Goal: Information Seeking & Learning: Find specific fact

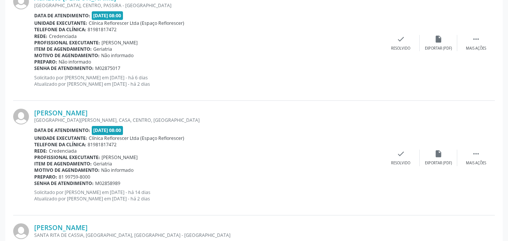
scroll to position [1166, 0]
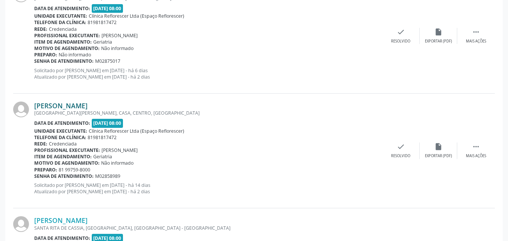
click at [67, 107] on link "[PERSON_NAME]" at bounding box center [60, 106] width 53 height 8
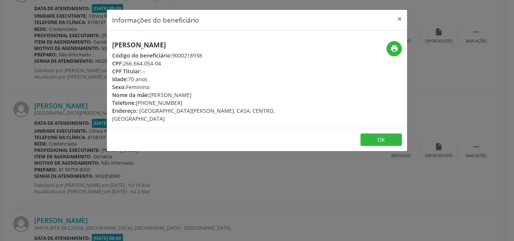
drag, startPoint x: 123, startPoint y: 62, endPoint x: 167, endPoint y: 63, distance: 44.4
click at [167, 63] on div "CPF: 266.664.054-04" at bounding box center [207, 63] width 190 height 8
copy div "266.664.054-04"
click at [389, 134] on button "OK" at bounding box center [380, 140] width 41 height 13
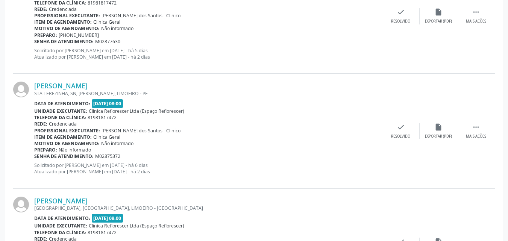
scroll to position [727, 0]
click at [71, 201] on link "[PERSON_NAME]" at bounding box center [60, 200] width 53 height 8
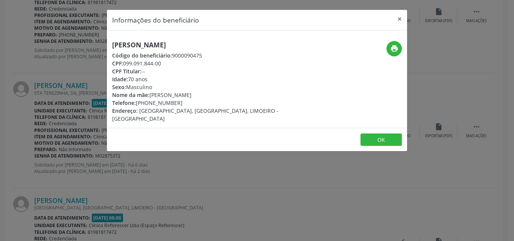
drag, startPoint x: 125, startPoint y: 63, endPoint x: 169, endPoint y: 65, distance: 43.7
click at [169, 65] on div "CPF: 099.091.844-00" at bounding box center [207, 63] width 190 height 8
copy div "099.091.844-00"
click at [366, 134] on button "OK" at bounding box center [380, 140] width 41 height 13
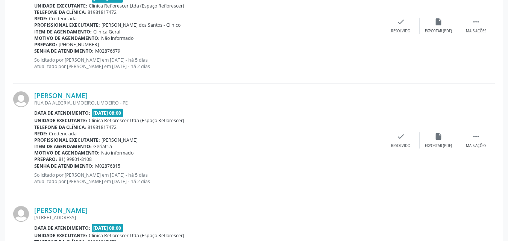
scroll to position [238, 0]
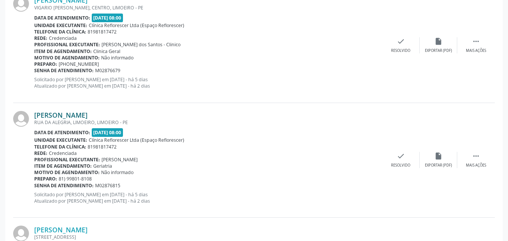
click at [74, 117] on link "Vera Maria Nunes" at bounding box center [60, 115] width 53 height 8
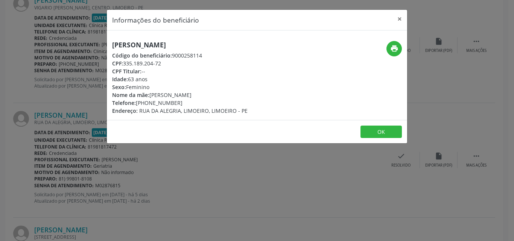
drag, startPoint x: 124, startPoint y: 62, endPoint x: 151, endPoint y: 63, distance: 27.1
click at [171, 63] on div "CPF: 335.189.204-72" at bounding box center [179, 63] width 135 height 8
copy div "335.189.204-72"
click at [377, 131] on button "OK" at bounding box center [380, 132] width 41 height 13
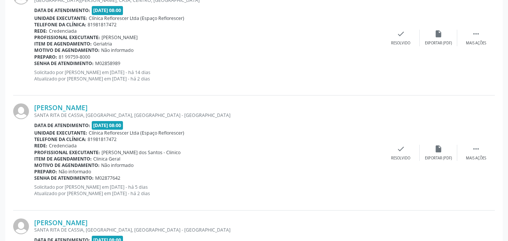
scroll to position [1317, 0]
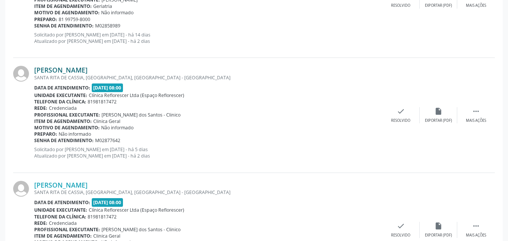
click at [88, 68] on link "Severina Dias de Melo" at bounding box center [60, 70] width 53 height 8
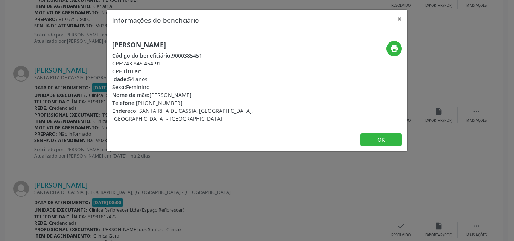
drag, startPoint x: 125, startPoint y: 63, endPoint x: 164, endPoint y: 63, distance: 39.1
click at [164, 63] on div "CPF: 743.845.464-91" at bounding box center [207, 63] width 190 height 8
copy div "743.845.464-91"
click at [378, 134] on button "OK" at bounding box center [380, 140] width 41 height 13
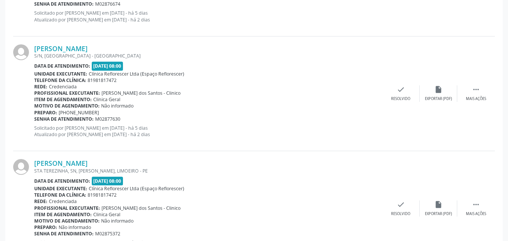
scroll to position [652, 0]
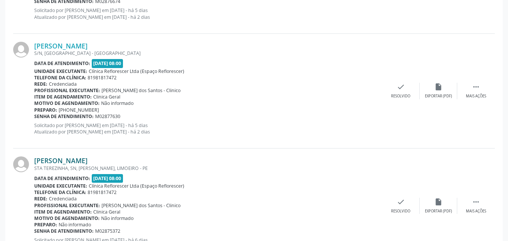
click at [56, 160] on link "Mercia Alexandre da Costa" at bounding box center [60, 161] width 53 height 8
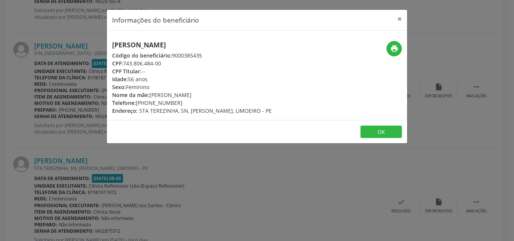
drag, startPoint x: 124, startPoint y: 61, endPoint x: 166, endPoint y: 64, distance: 41.8
click at [166, 64] on div "CPF: 743.806.484-00" at bounding box center [192, 63] width 160 height 8
copy div "743.806.484-00"
click at [398, 16] on button "×" at bounding box center [399, 19] width 15 height 18
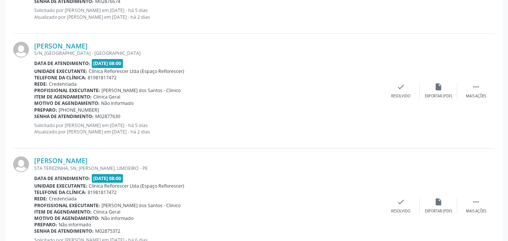
click at [264, 67] on div "Data de atendimento: 18/08/2025 - 08:00" at bounding box center [208, 63] width 348 height 9
drag, startPoint x: 251, startPoint y: 112, endPoint x: 227, endPoint y: 166, distance: 58.1
drag, startPoint x: 227, startPoint y: 166, endPoint x: 339, endPoint y: 193, distance: 115.1
click at [339, 194] on div "Telefone da clínica: 81981817472" at bounding box center [208, 192] width 348 height 6
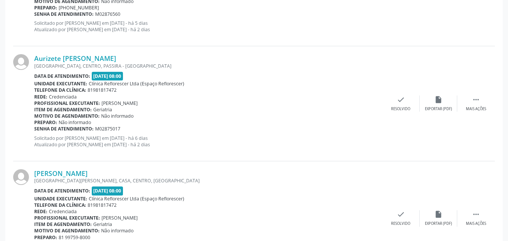
scroll to position [1103, 0]
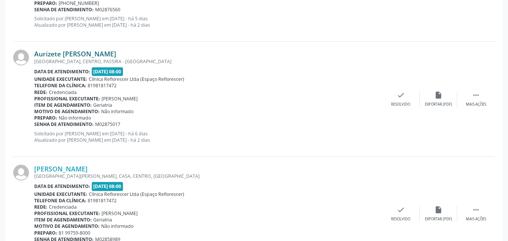
click at [74, 57] on link "Aurizete Bernardo de Lima" at bounding box center [75, 54] width 82 height 8
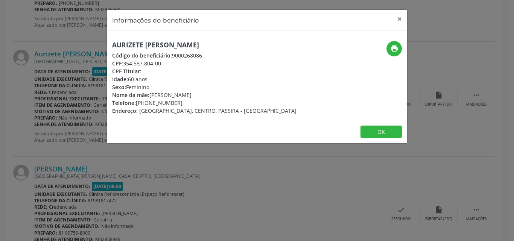
drag, startPoint x: 125, startPoint y: 63, endPoint x: 167, endPoint y: 64, distance: 42.5
click at [167, 64] on div "CPF: 354.587.804-00" at bounding box center [204, 63] width 184 height 8
copy div "354.587.804-00"
click at [376, 129] on button "OK" at bounding box center [380, 132] width 41 height 13
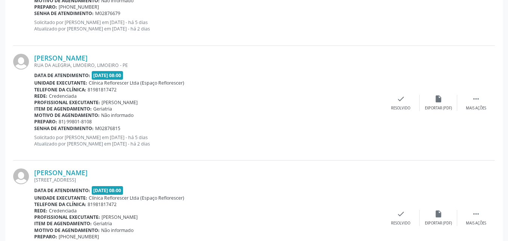
scroll to position [313, 0]
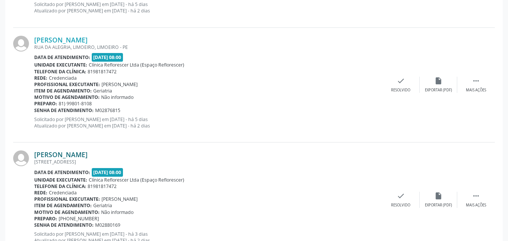
click at [88, 154] on link "Nazioneide Ferreira Neves Lima" at bounding box center [60, 154] width 53 height 8
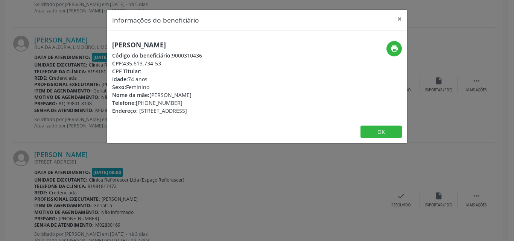
drag, startPoint x: 125, startPoint y: 63, endPoint x: 170, endPoint y: 67, distance: 46.1
click at [170, 67] on div "CPF: 435.613.734-53" at bounding box center [157, 63] width 90 height 8
copy div "435.613.734-53"
click at [383, 132] on button "OK" at bounding box center [380, 132] width 41 height 13
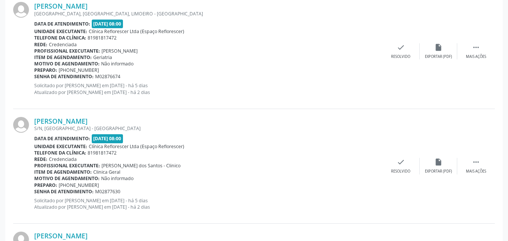
scroll to position [539, 0]
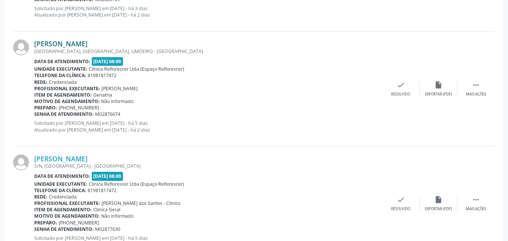
click at [88, 46] on link "Antonio Nunes de Souza" at bounding box center [60, 44] width 53 height 8
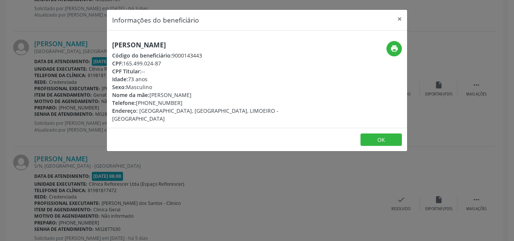
drag, startPoint x: 125, startPoint y: 62, endPoint x: 168, endPoint y: 62, distance: 42.9
click at [168, 62] on div "CPF: 165.499.024-87" at bounding box center [207, 63] width 190 height 8
copy div "165.499.024-87"
click at [375, 134] on button "OK" at bounding box center [380, 140] width 41 height 13
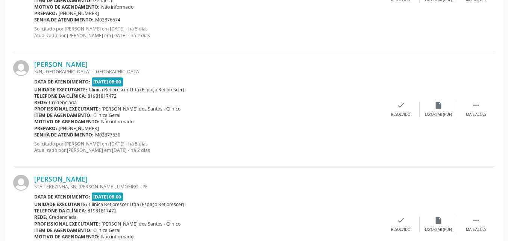
scroll to position [652, 0]
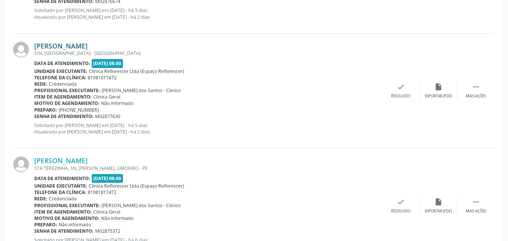
click at [57, 46] on link "[PERSON_NAME]" at bounding box center [60, 46] width 53 height 8
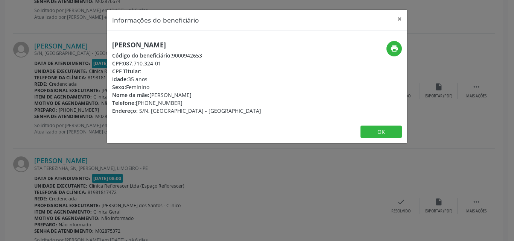
drag, startPoint x: 125, startPoint y: 63, endPoint x: 160, endPoint y: 64, distance: 35.4
click at [164, 63] on div "CPF: 087.710.324-01" at bounding box center [186, 63] width 149 height 8
copy div "087.710.324-01"
click at [371, 129] on button "OK" at bounding box center [380, 132] width 41 height 13
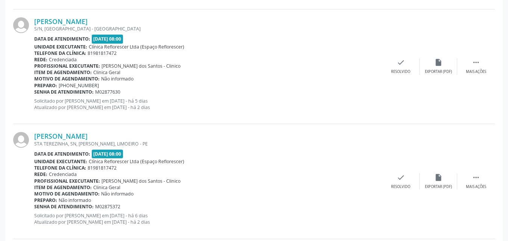
scroll to position [689, 0]
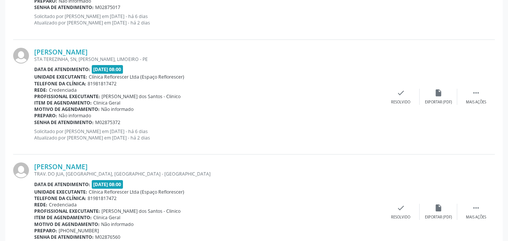
scroll to position [38, 0]
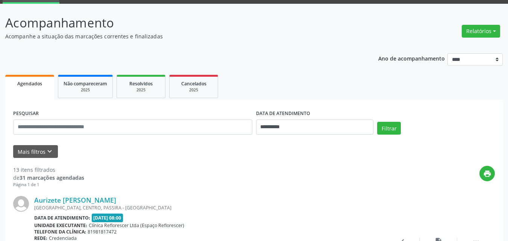
click at [316, 183] on div "print" at bounding box center [289, 177] width 411 height 22
click at [274, 126] on input "**********" at bounding box center [315, 127] width 118 height 15
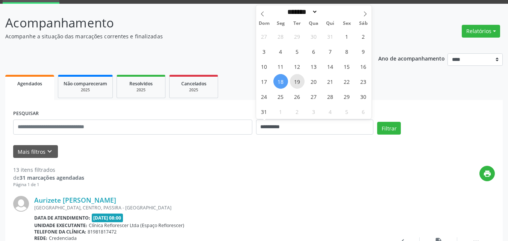
click at [300, 83] on span "19" at bounding box center [297, 81] width 15 height 15
type input "**********"
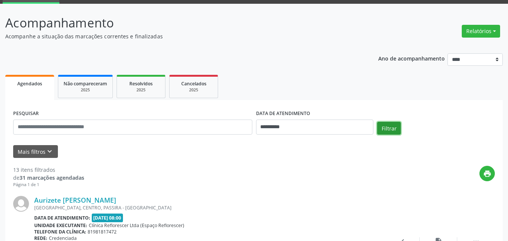
click at [400, 132] on button "Filtrar" at bounding box center [389, 128] width 24 height 13
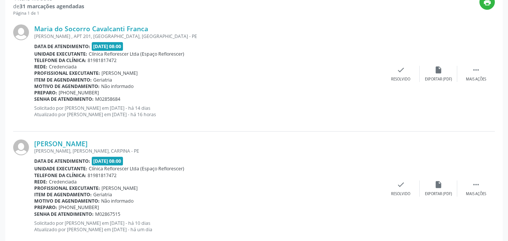
scroll to position [119, 0]
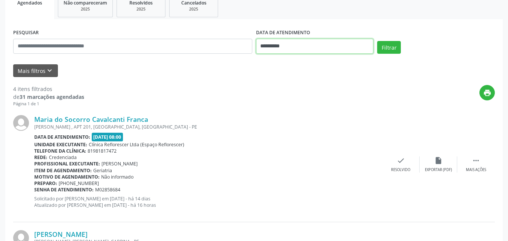
click at [296, 46] on input "**********" at bounding box center [315, 46] width 118 height 15
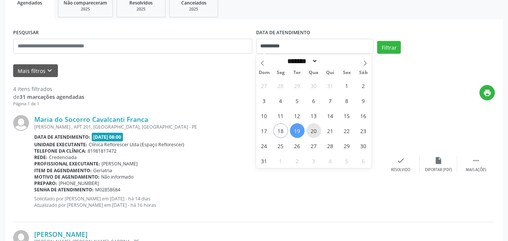
click at [313, 131] on span "20" at bounding box center [314, 130] width 15 height 15
type input "**********"
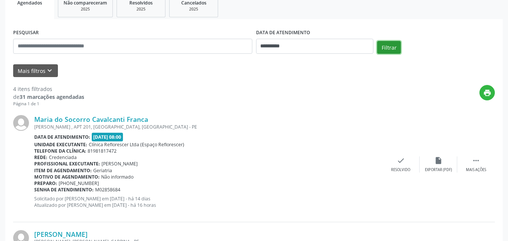
click at [383, 53] on button "Filtrar" at bounding box center [389, 47] width 24 height 13
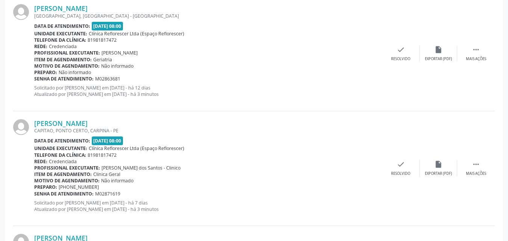
scroll to position [231, 0]
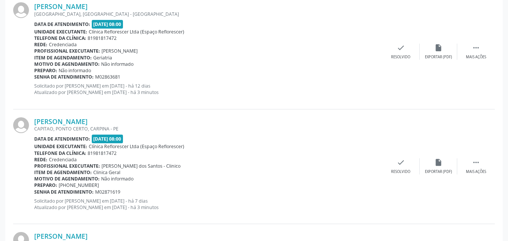
click at [298, 65] on div "Motivo de agendamento: Não informado" at bounding box center [208, 64] width 348 height 6
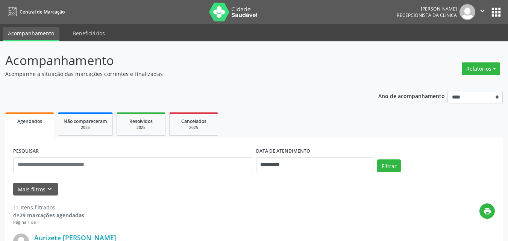
click at [316, 77] on p "Acompanhe a situação das marcações correntes e finalizadas" at bounding box center [179, 74] width 348 height 8
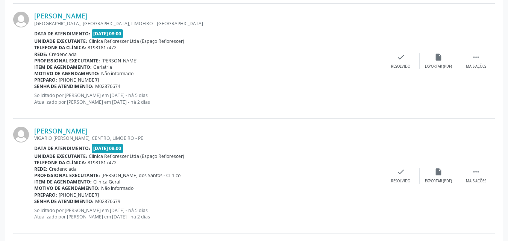
scroll to position [640, 0]
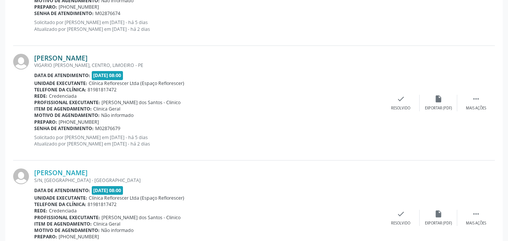
click at [88, 58] on link "Ana Claudia Barros Revoredo de Brito" at bounding box center [60, 58] width 53 height 8
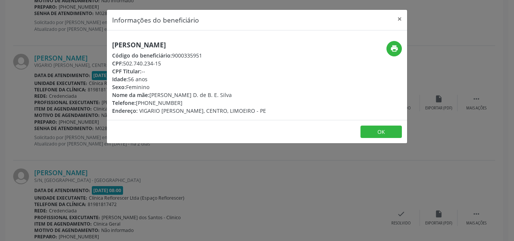
drag, startPoint x: 122, startPoint y: 62, endPoint x: 170, endPoint y: 65, distance: 48.2
click at [170, 65] on div "CPF: 502.740.234-15" at bounding box center [189, 63] width 154 height 8
copy div "502.740.234-15"
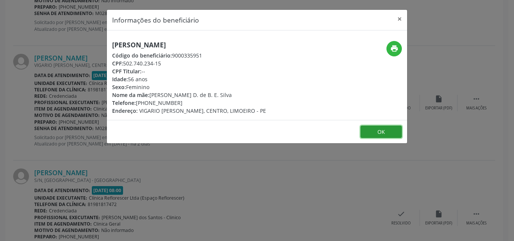
click at [372, 135] on button "OK" at bounding box center [380, 132] width 41 height 13
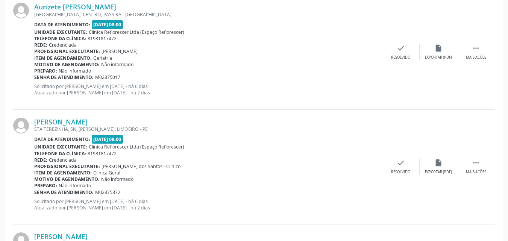
scroll to position [226, 0]
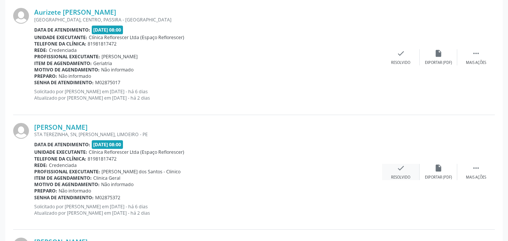
click at [396, 170] on div "check Resolvido" at bounding box center [401, 172] width 38 height 16
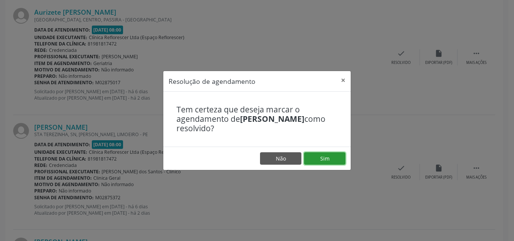
click at [323, 160] on button "Sim" at bounding box center [324, 158] width 41 height 13
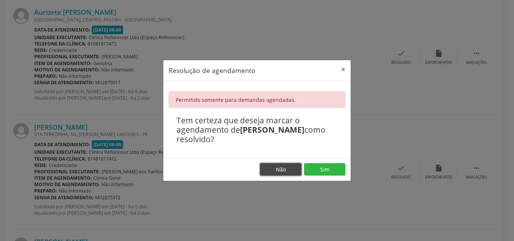
click at [287, 170] on button "Não" at bounding box center [280, 169] width 41 height 13
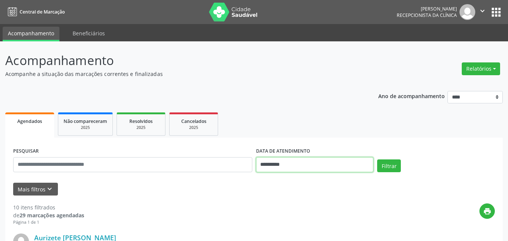
click at [286, 165] on input "**********" at bounding box center [315, 164] width 118 height 15
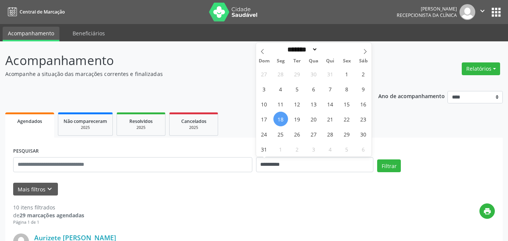
drag, startPoint x: 203, startPoint y: 74, endPoint x: 208, endPoint y: 73, distance: 5.8
click at [207, 74] on p "Acompanhe a situação das marcações correntes e finalizadas" at bounding box center [179, 74] width 348 height 8
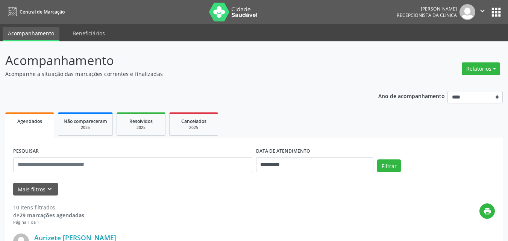
drag, startPoint x: 333, startPoint y: 135, endPoint x: 325, endPoint y: 132, distance: 8.4
click at [328, 132] on ul "Agendados Não compareceram 2025 Resolvidos 2025 Cancelados 2025" at bounding box center [254, 124] width 498 height 27
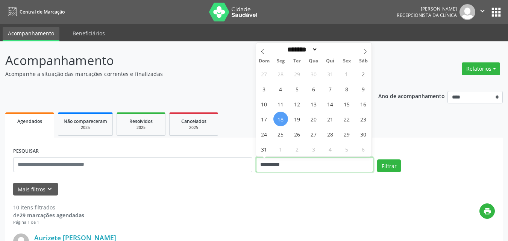
click at [272, 165] on input "**********" at bounding box center [315, 164] width 118 height 15
click at [294, 119] on span "19" at bounding box center [297, 119] width 15 height 15
type input "**********"
click at [294, 119] on span "19" at bounding box center [297, 119] width 15 height 15
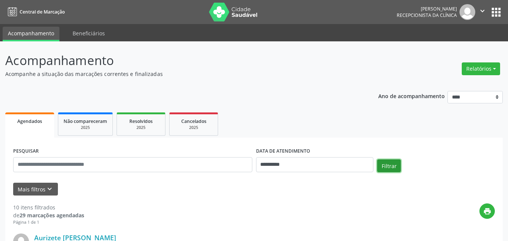
click at [394, 169] on button "Filtrar" at bounding box center [389, 166] width 24 height 13
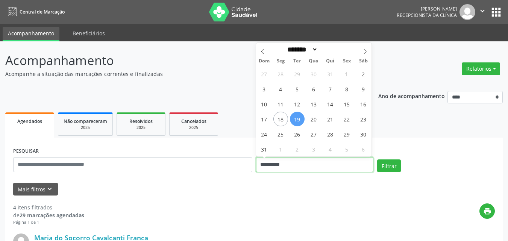
click at [335, 164] on input "**********" at bounding box center [315, 164] width 118 height 15
click at [317, 121] on span "20" at bounding box center [314, 119] width 15 height 15
type input "**********"
click at [317, 121] on span "20" at bounding box center [314, 119] width 15 height 15
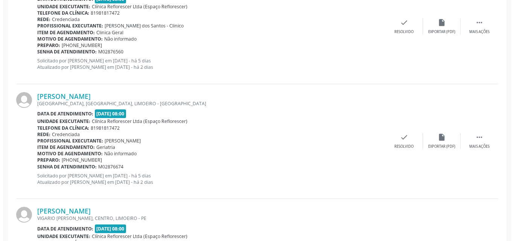
scroll to position [263, 0]
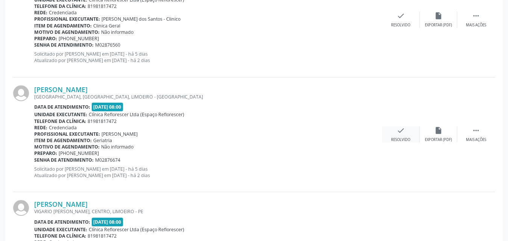
click at [401, 141] on div "Resolvido" at bounding box center [400, 139] width 19 height 5
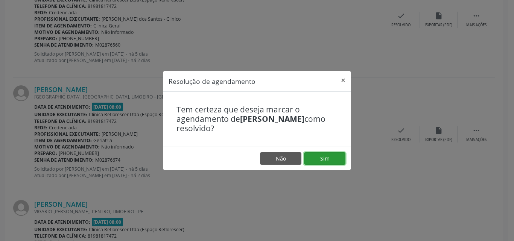
click at [310, 162] on button "Sim" at bounding box center [324, 158] width 41 height 13
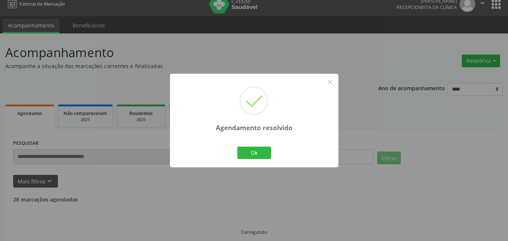
scroll to position [16, 0]
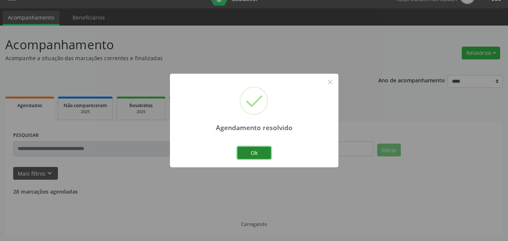
click at [257, 155] on button "Ok" at bounding box center [254, 153] width 34 height 13
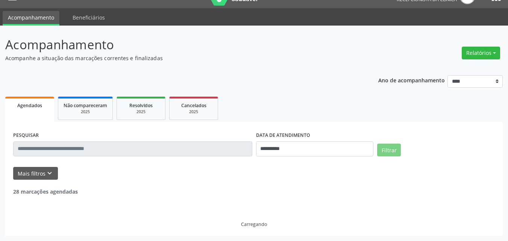
click at [274, 71] on div "**********" at bounding box center [254, 153] width 498 height 166
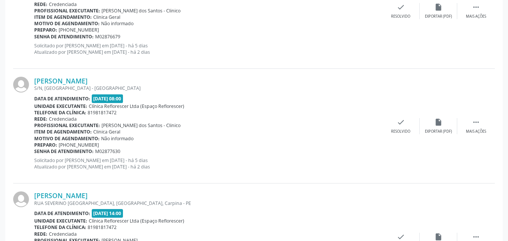
scroll to position [388, 0]
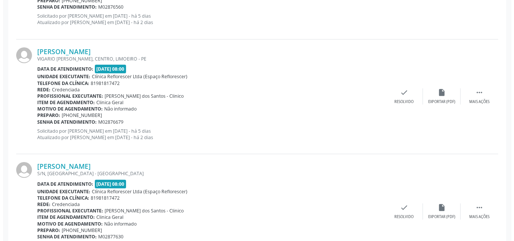
scroll to position [414, 0]
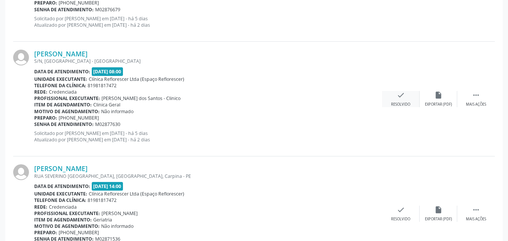
click at [401, 100] on div "check Resolvido" at bounding box center [401, 99] width 38 height 16
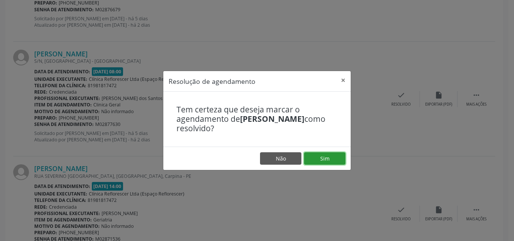
click at [321, 162] on button "Sim" at bounding box center [324, 158] width 41 height 13
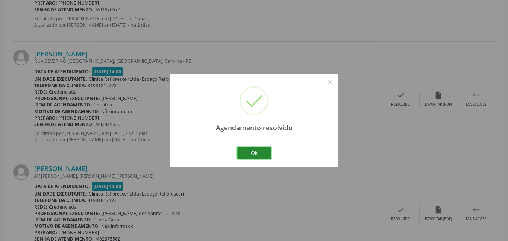
click at [256, 156] on button "Ok" at bounding box center [254, 153] width 34 height 13
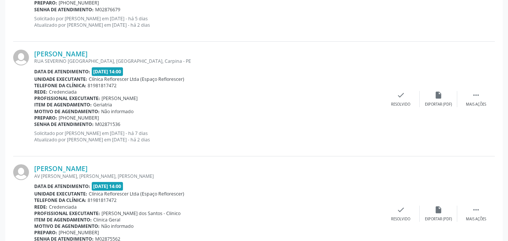
click at [303, 42] on div "[PERSON_NAME] [GEOGRAPHIC_DATA], [GEOGRAPHIC_DATA], Carpina - PE Data de atendi…" at bounding box center [254, 99] width 482 height 115
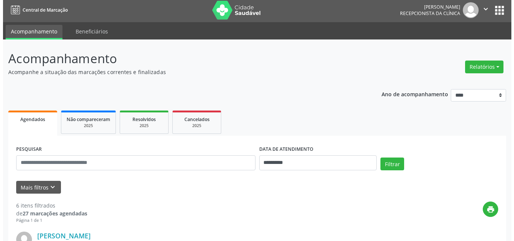
scroll to position [0, 0]
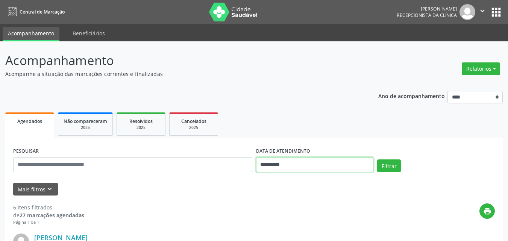
click at [312, 163] on input "**********" at bounding box center [315, 164] width 118 height 15
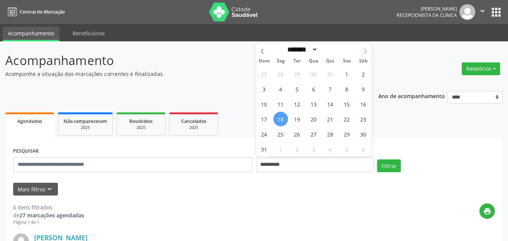
click at [365, 51] on icon at bounding box center [365, 51] width 5 height 5
select select "*"
click at [280, 76] on span "1" at bounding box center [280, 74] width 15 height 15
type input "**********"
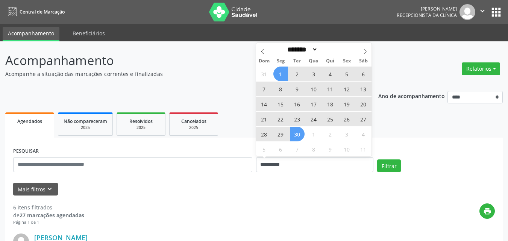
click at [298, 134] on span "30" at bounding box center [297, 134] width 15 height 15
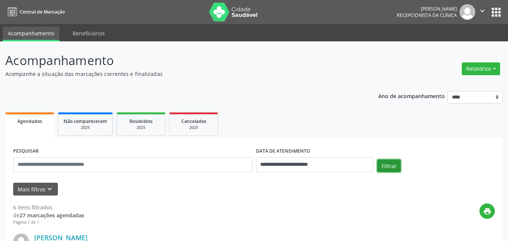
click at [386, 164] on button "Filtrar" at bounding box center [389, 166] width 24 height 13
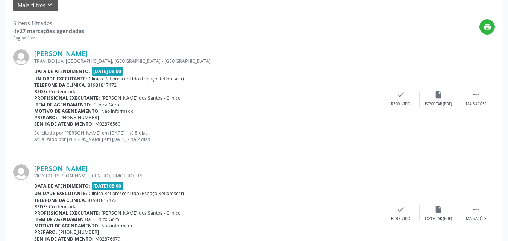
scroll to position [160, 0]
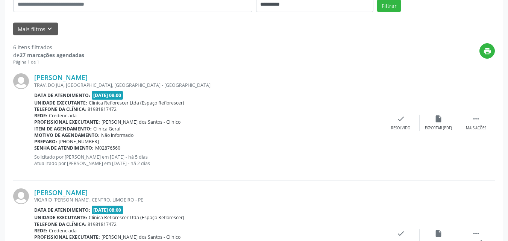
drag, startPoint x: 249, startPoint y: 83, endPoint x: 247, endPoint y: 77, distance: 5.9
click at [251, 83] on div "TRAV. DO JUA, [GEOGRAPHIC_DATA], [GEOGRAPHIC_DATA] - [GEOGRAPHIC_DATA]" at bounding box center [208, 85] width 348 height 6
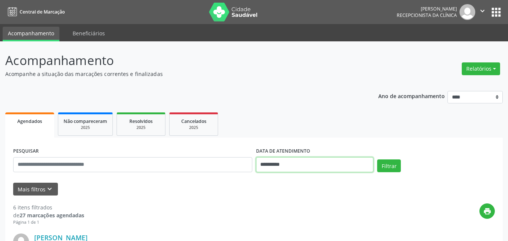
click at [279, 166] on input "**********" at bounding box center [315, 164] width 118 height 15
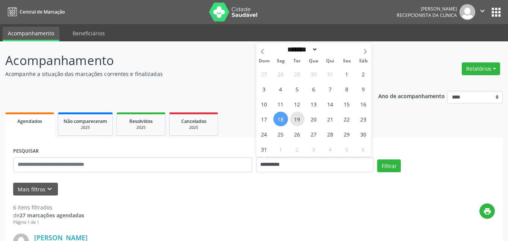
click at [296, 117] on span "19" at bounding box center [297, 119] width 15 height 15
type input "**********"
click at [296, 117] on span "19" at bounding box center [297, 119] width 15 height 15
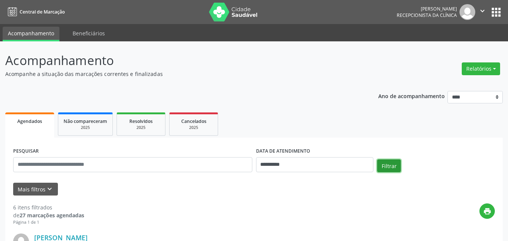
click at [384, 164] on button "Filtrar" at bounding box center [389, 166] width 24 height 13
click at [269, 60] on p "Acompanhamento" at bounding box center [179, 60] width 348 height 19
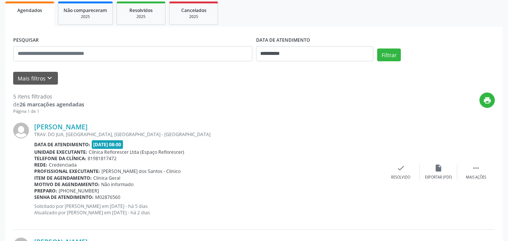
scroll to position [113, 0]
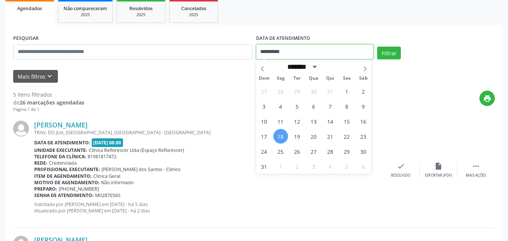
click at [279, 55] on input "**********" at bounding box center [315, 51] width 118 height 15
click at [302, 137] on span "19" at bounding box center [297, 136] width 15 height 15
type input "**********"
click at [302, 136] on span "19" at bounding box center [297, 136] width 15 height 15
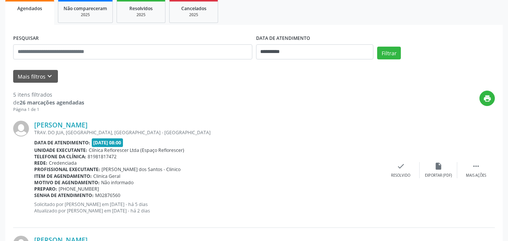
click at [302, 136] on div "[PERSON_NAME] TRAV. DO JUA, [GEOGRAPHIC_DATA], [GEOGRAPHIC_DATA] - [GEOGRAPHIC_…" at bounding box center [208, 170] width 348 height 99
click at [385, 54] on button "Filtrar" at bounding box center [389, 53] width 24 height 13
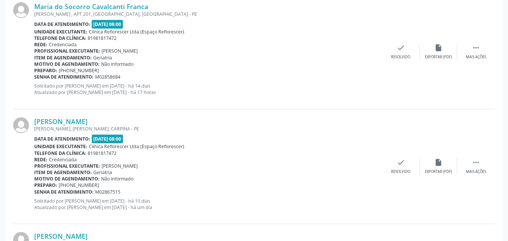
scroll to position [0, 0]
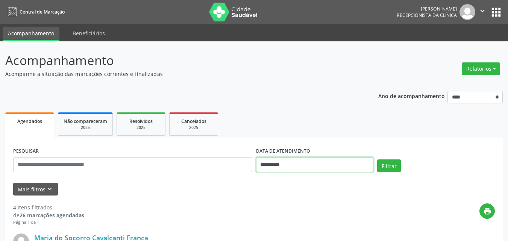
click at [307, 166] on input "**********" at bounding box center [315, 164] width 118 height 15
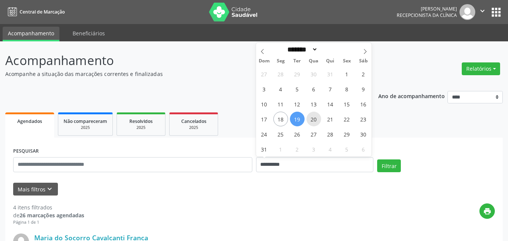
click at [318, 121] on span "20" at bounding box center [314, 119] width 15 height 15
type input "**********"
click at [310, 115] on span "20" at bounding box center [314, 119] width 15 height 15
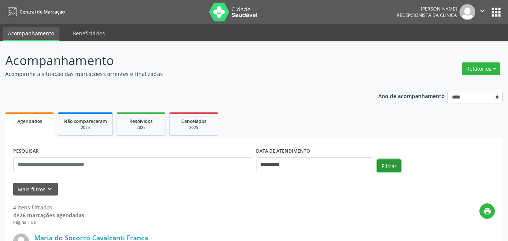
click at [389, 167] on button "Filtrar" at bounding box center [389, 166] width 24 height 13
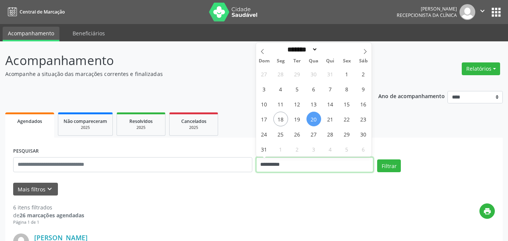
click at [338, 167] on input "**********" at bounding box center [315, 164] width 118 height 15
click at [328, 115] on span "21" at bounding box center [330, 119] width 15 height 15
type input "**********"
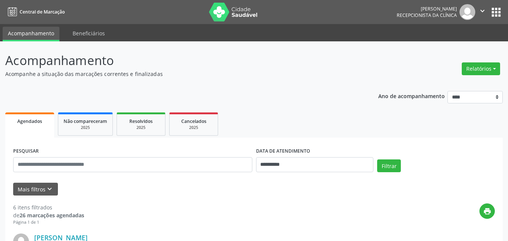
click at [288, 118] on ul "Agendados Não compareceram 2025 Resolvidos 2025 Cancelados 2025" at bounding box center [254, 124] width 498 height 27
click at [307, 166] on input "**********" at bounding box center [315, 164] width 118 height 15
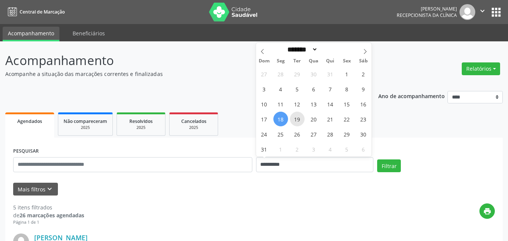
click at [300, 121] on span "19" at bounding box center [297, 119] width 15 height 15
type input "**********"
click at [300, 121] on span "19" at bounding box center [297, 119] width 15 height 15
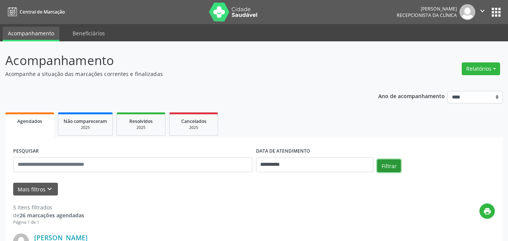
click at [391, 169] on button "Filtrar" at bounding box center [389, 166] width 24 height 13
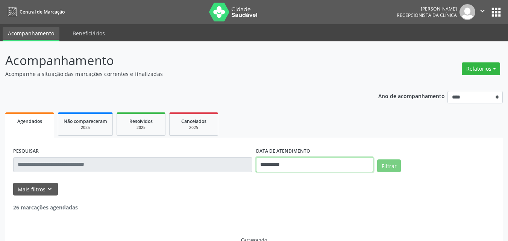
click at [321, 169] on input "**********" at bounding box center [315, 164] width 118 height 15
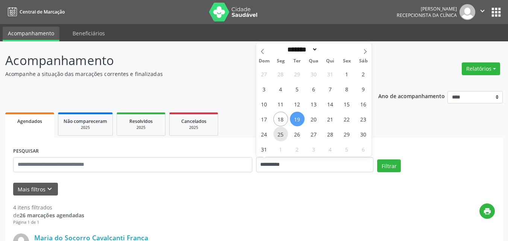
click at [279, 137] on span "25" at bounding box center [280, 134] width 15 height 15
type input "**********"
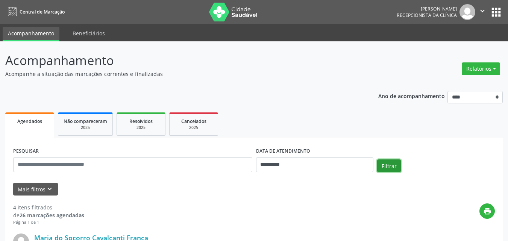
click at [396, 168] on button "Filtrar" at bounding box center [389, 166] width 24 height 13
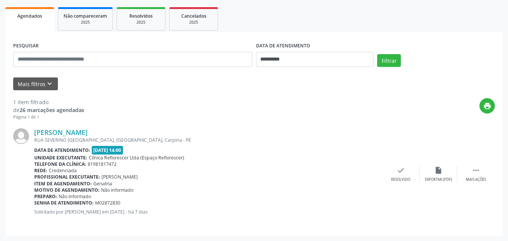
scroll to position [106, 0]
click at [289, 53] on input "**********" at bounding box center [315, 59] width 118 height 15
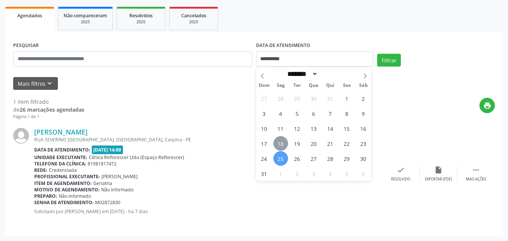
click at [280, 145] on span "18" at bounding box center [280, 143] width 15 height 15
type input "**********"
click at [280, 145] on span "18" at bounding box center [280, 143] width 15 height 15
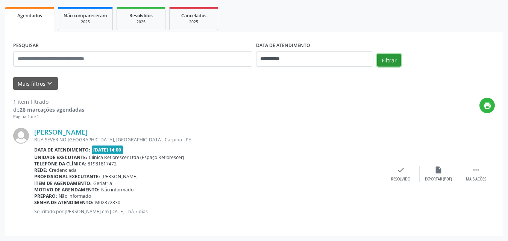
click at [386, 55] on button "Filtrar" at bounding box center [389, 60] width 24 height 13
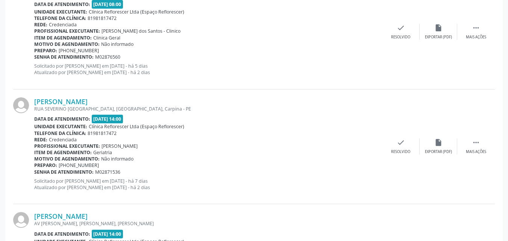
scroll to position [256, 0]
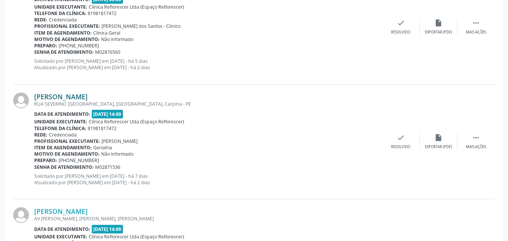
click at [88, 99] on link "[PERSON_NAME]" at bounding box center [60, 97] width 53 height 8
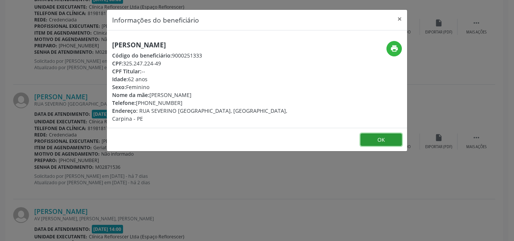
click at [377, 134] on button "OK" at bounding box center [380, 140] width 41 height 13
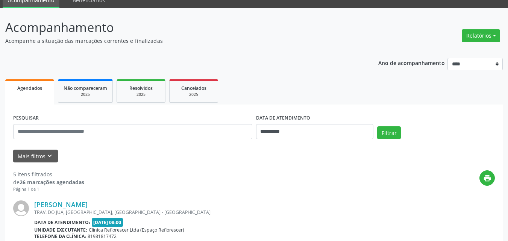
scroll to position [30, 0]
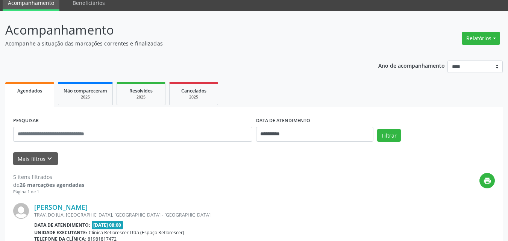
click at [365, 211] on html "**********" at bounding box center [254, 90] width 508 height 241
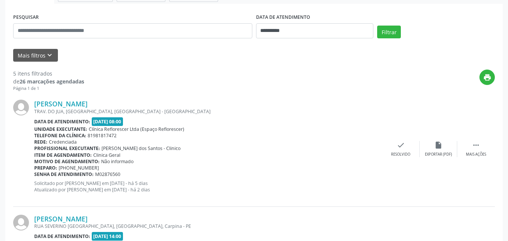
scroll to position [120, 0]
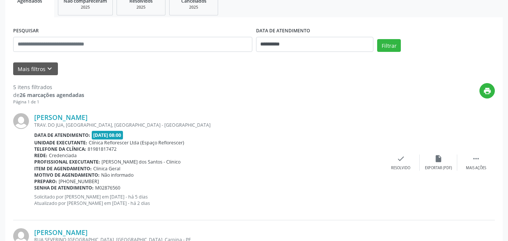
click at [262, 109] on div "Betania Andrade Aragao de Oliveira TRAV. DO JUA, LIMOEIRO, RECIFE - PE Data de …" at bounding box center [254, 162] width 482 height 115
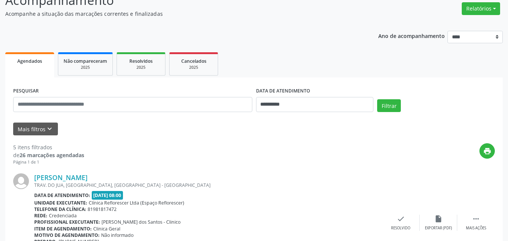
scroll to position [45, 0]
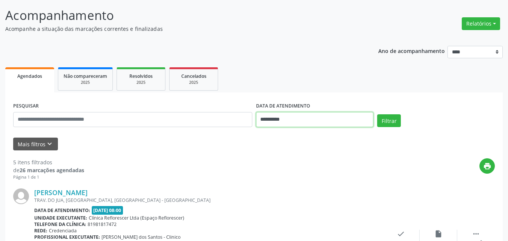
click at [296, 120] on input "**********" at bounding box center [315, 119] width 118 height 15
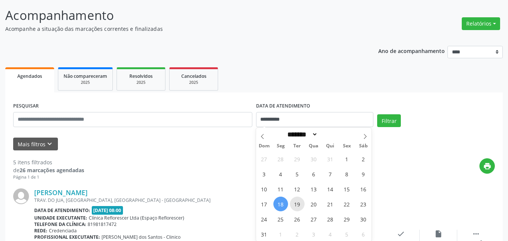
click at [297, 205] on span "19" at bounding box center [297, 204] width 15 height 15
type input "**********"
click at [296, 206] on span "19" at bounding box center [297, 204] width 15 height 15
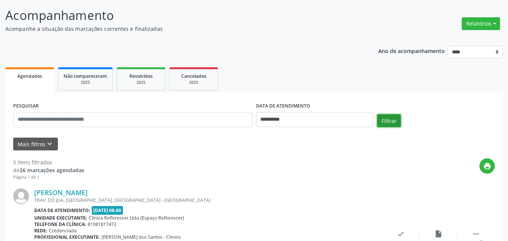
click at [394, 124] on button "Filtrar" at bounding box center [389, 120] width 24 height 13
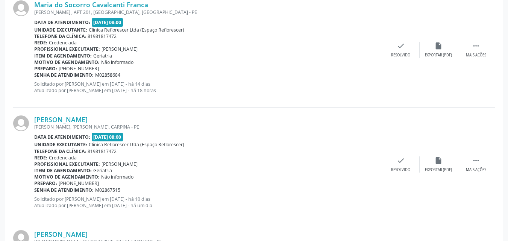
scroll to position [8, 0]
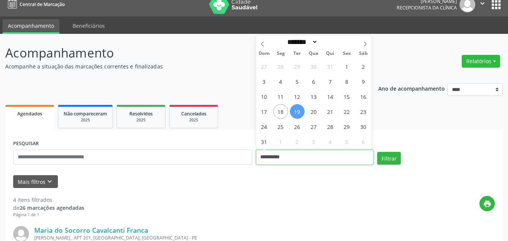
click at [266, 154] on input "**********" at bounding box center [315, 157] width 118 height 15
click at [312, 112] on span "20" at bounding box center [314, 111] width 15 height 15
type input "**********"
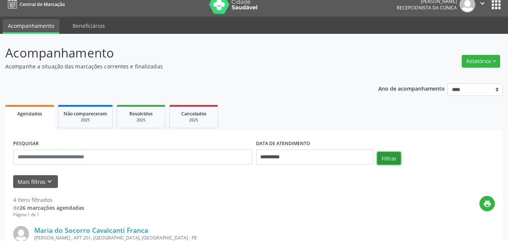
click at [387, 160] on button "Filtrar" at bounding box center [389, 158] width 24 height 13
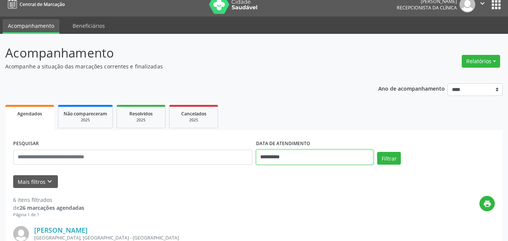
click at [269, 158] on input "**********" at bounding box center [315, 157] width 118 height 15
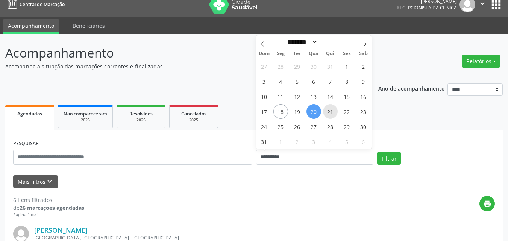
click at [327, 112] on span "21" at bounding box center [330, 111] width 15 height 15
type input "**********"
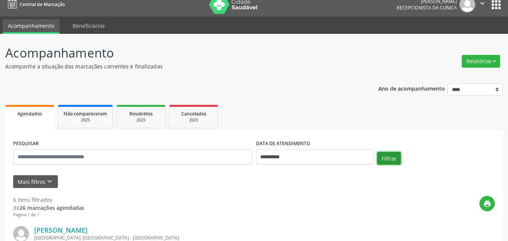
click at [385, 156] on button "Filtrar" at bounding box center [389, 158] width 24 height 13
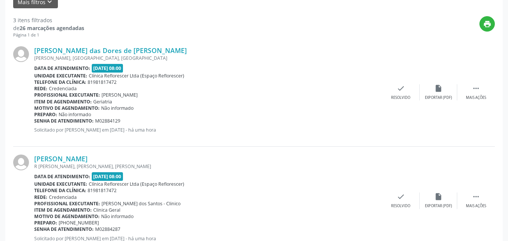
scroll to position [172, 0]
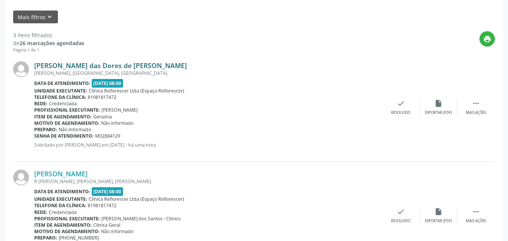
click at [97, 67] on link "Maria das Dores de Meneses Santos" at bounding box center [110, 65] width 153 height 8
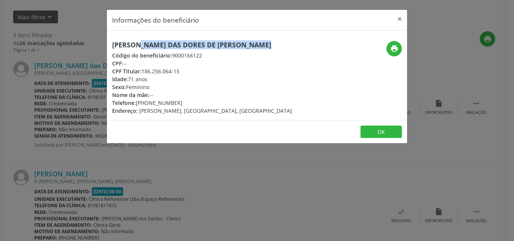
drag, startPoint x: 112, startPoint y: 43, endPoint x: 252, endPoint y: 40, distance: 140.0
click at [267, 36] on div "Maria das Dores de Meneses Santos Código do beneficiário: 9000166122 CPF: -- CP…" at bounding box center [257, 75] width 300 height 90
copy h5 "Maria das Dores de Meneses Santos"
click at [375, 135] on button "OK" at bounding box center [380, 132] width 41 height 13
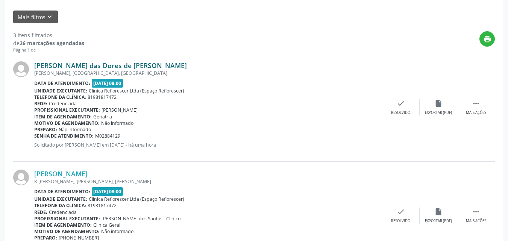
click at [98, 65] on link "Maria das Dores de Meneses Santos" at bounding box center [110, 65] width 153 height 8
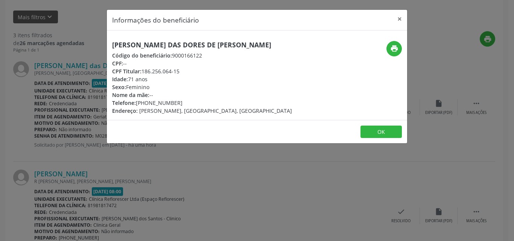
drag, startPoint x: 172, startPoint y: 56, endPoint x: 217, endPoint y: 56, distance: 45.5
click at [217, 56] on div "Código do beneficiário: 9000166122" at bounding box center [202, 56] width 180 height 8
copy div "9000166122"
click at [390, 49] on icon "print" at bounding box center [394, 48] width 8 height 8
drag, startPoint x: 150, startPoint y: 69, endPoint x: 193, endPoint y: 69, distance: 42.9
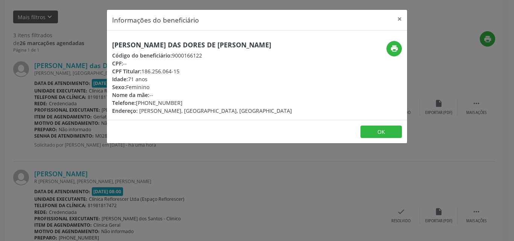
click at [194, 69] on div "CPF Titular: 186.256.064-15" at bounding box center [202, 71] width 180 height 8
copy div "186.256.064-15"
drag, startPoint x: 137, startPoint y: 104, endPoint x: 190, endPoint y: 102, distance: 53.5
click at [190, 102] on div "Telefone: (81) 99768-3978" at bounding box center [202, 103] width 180 height 8
copy div "(81) 99768-3978"
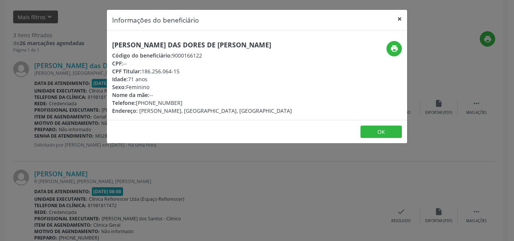
click at [402, 20] on button "×" at bounding box center [399, 19] width 15 height 18
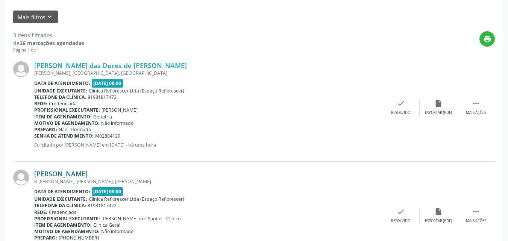
click at [85, 174] on link "Jair da Silva Ferreira" at bounding box center [60, 174] width 53 height 8
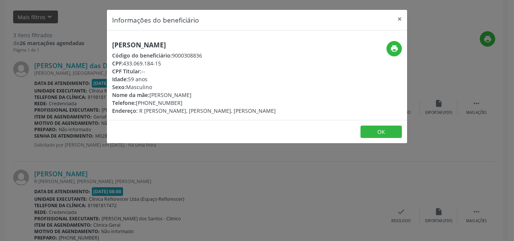
drag, startPoint x: 110, startPoint y: 43, endPoint x: 194, endPoint y: 43, distance: 84.3
click at [194, 43] on div "Jair da Silva Ferreira Código do beneficiário: 9000308836 CPF: 433.069.184-15 C…" at bounding box center [207, 78] width 200 height 74
copy h5 "Jair da Silva Ferreira"
click at [390, 53] on icon "print" at bounding box center [394, 48] width 8 height 8
drag, startPoint x: 181, startPoint y: 54, endPoint x: 220, endPoint y: 55, distance: 39.1
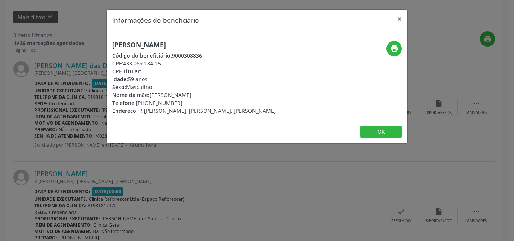
click at [220, 55] on div "Código do beneficiário: 9000308836" at bounding box center [194, 56] width 164 height 8
copy div "9000308836"
drag, startPoint x: 128, startPoint y: 64, endPoint x: 172, endPoint y: 64, distance: 43.3
click at [172, 64] on div "CPF: 433.069.184-15" at bounding box center [194, 63] width 164 height 8
copy div "433.069.184-15"
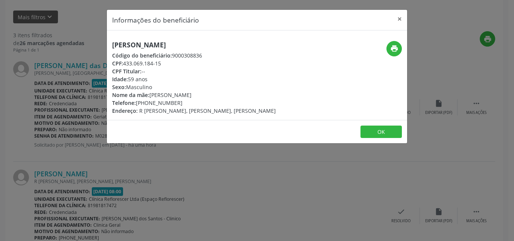
drag, startPoint x: 138, startPoint y: 104, endPoint x: 179, endPoint y: 102, distance: 41.0
click at [179, 102] on div "Telefone: (81) 99525-2295" at bounding box center [194, 103] width 164 height 8
drag, startPoint x: 137, startPoint y: 103, endPoint x: 178, endPoint y: 103, distance: 41.0
click at [178, 103] on div "Telefone: (81) 99525-2295" at bounding box center [194, 103] width 164 height 8
copy div "(81) 99525-2295"
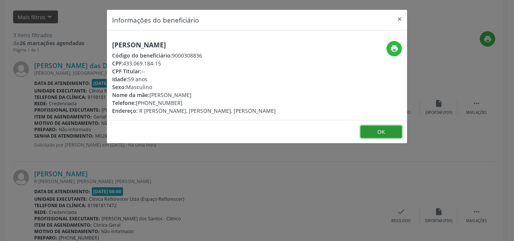
click at [389, 134] on button "OK" at bounding box center [380, 132] width 41 height 13
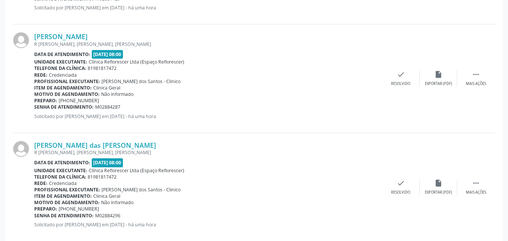
scroll to position [323, 0]
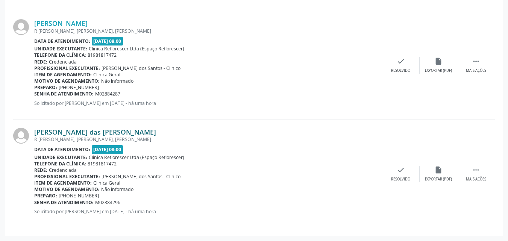
click at [75, 131] on link "Severina das Gracas Oliveira Silva" at bounding box center [95, 132] width 122 height 8
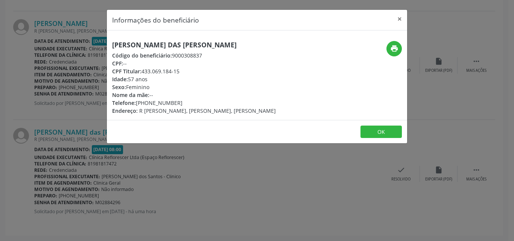
drag, startPoint x: 114, startPoint y: 44, endPoint x: 217, endPoint y: 43, distance: 103.1
click at [222, 43] on h5 "Severina das Gracas Oliveira Silva" at bounding box center [194, 45] width 164 height 8
click at [135, 43] on h5 "Severina das Gracas Oliveira Silva" at bounding box center [194, 45] width 164 height 8
drag, startPoint x: 111, startPoint y: 43, endPoint x: 251, endPoint y: 41, distance: 139.6
click at [251, 41] on div "Severina das Gracas Oliveira Silva Código do beneficiário: 9000308837 CPF: -- C…" at bounding box center [207, 78] width 200 height 74
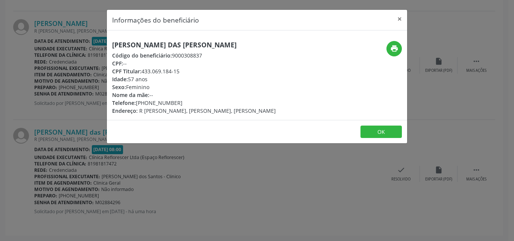
copy h5 "Severina das Gracas Oliveira Silva"
click at [389, 50] on button "print" at bounding box center [393, 48] width 15 height 15
drag, startPoint x: 172, startPoint y: 54, endPoint x: 211, endPoint y: 54, distance: 39.5
click at [211, 54] on div "Código do beneficiário: 9000308837" at bounding box center [194, 56] width 164 height 8
copy div "9000308837"
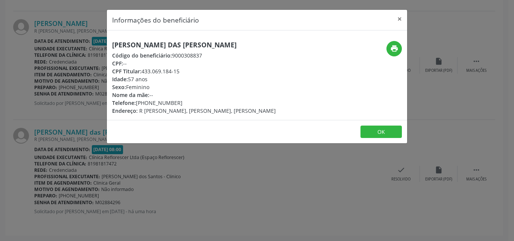
drag, startPoint x: 144, startPoint y: 70, endPoint x: 163, endPoint y: 68, distance: 18.6
click at [163, 68] on div "CPF Titular: 433.069.184-15" at bounding box center [194, 71] width 164 height 8
drag, startPoint x: 142, startPoint y: 70, endPoint x: 216, endPoint y: 70, distance: 73.7
click at [216, 70] on div "CPF Titular: 433.069.184-15" at bounding box center [194, 71] width 164 height 8
drag, startPoint x: 136, startPoint y: 102, endPoint x: 202, endPoint y: 102, distance: 66.2
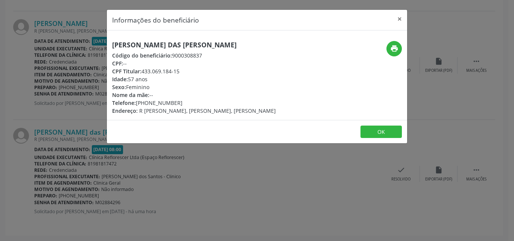
click at [202, 102] on div "Telefone: (81) 99525-2295" at bounding box center [194, 103] width 164 height 8
click at [389, 132] on button "OK" at bounding box center [380, 132] width 41 height 13
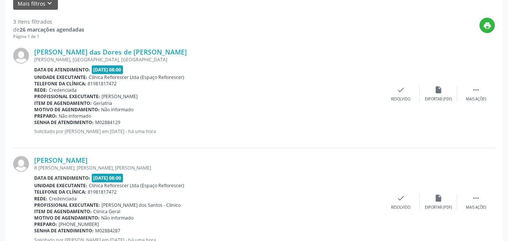
scroll to position [75, 0]
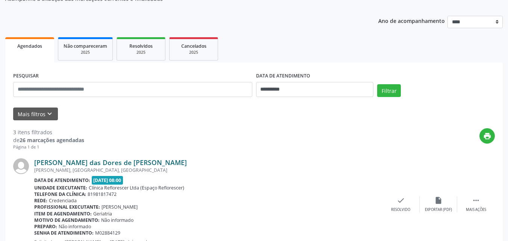
click at [100, 159] on link "Maria das Dores de Meneses Santos" at bounding box center [110, 162] width 153 height 8
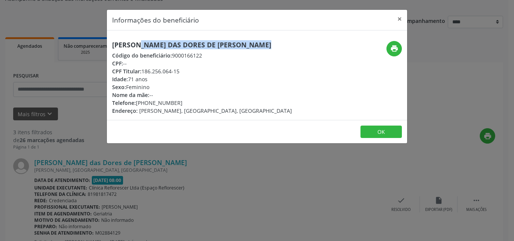
drag, startPoint x: 114, startPoint y: 43, endPoint x: 229, endPoint y: 47, distance: 114.8
click at [253, 46] on h5 "Maria das Dores de Meneses Santos" at bounding box center [202, 45] width 180 height 8
drag, startPoint x: 387, startPoint y: 133, endPoint x: 381, endPoint y: 135, distance: 5.9
click at [387, 132] on button "OK" at bounding box center [380, 132] width 41 height 13
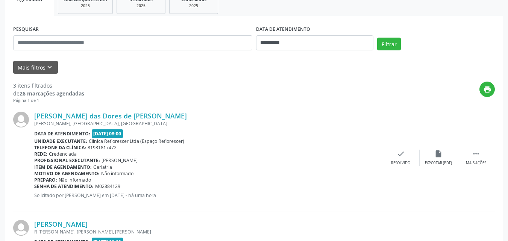
scroll to position [226, 0]
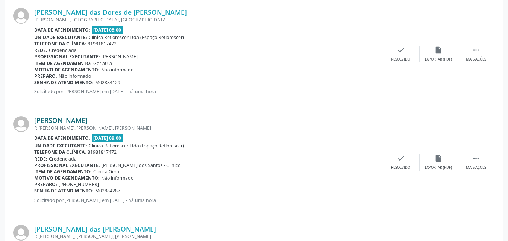
click at [55, 120] on link "Jair da Silva Ferreira" at bounding box center [60, 120] width 53 height 8
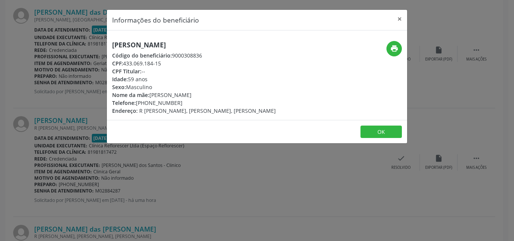
drag, startPoint x: 112, startPoint y: 43, endPoint x: 194, endPoint y: 45, distance: 82.8
click at [201, 44] on div "Jair da Silva Ferreira Código do beneficiário: 9000308836 CPF: 433.069.184-15 C…" at bounding box center [207, 78] width 200 height 74
click at [377, 132] on button "OK" at bounding box center [380, 132] width 41 height 13
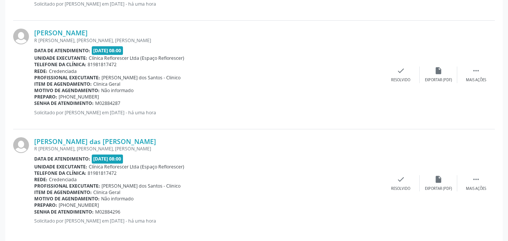
scroll to position [323, 0]
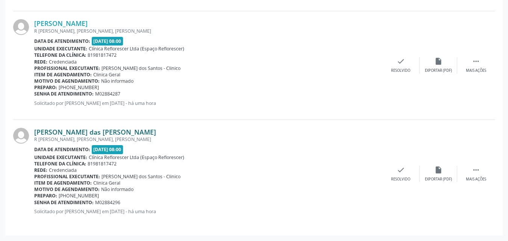
click at [118, 134] on link "Severina das Gracas Oliveira Silva" at bounding box center [95, 132] width 122 height 8
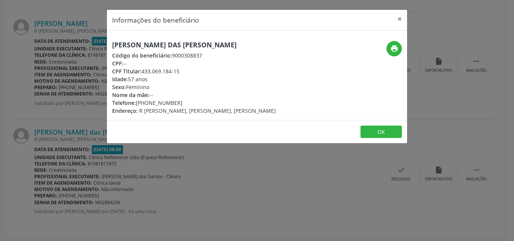
drag, startPoint x: 111, startPoint y: 44, endPoint x: 257, endPoint y: 48, distance: 145.6
click at [256, 48] on div "Severina das Gracas Oliveira Silva Código do beneficiário: 9000308837 CPF: -- C…" at bounding box center [207, 78] width 200 height 74
click at [383, 135] on button "OK" at bounding box center [380, 132] width 41 height 13
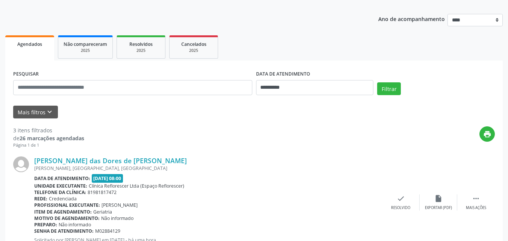
scroll to position [59, 0]
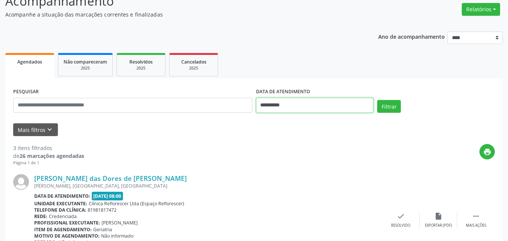
click at [305, 108] on input "**********" at bounding box center [315, 105] width 118 height 15
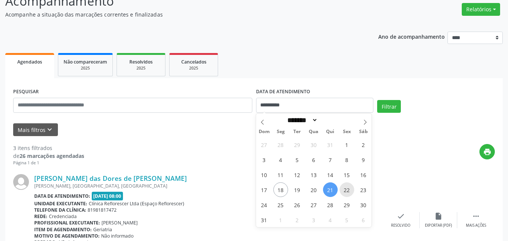
click at [342, 191] on span "22" at bounding box center [347, 189] width 15 height 15
type input "**********"
click at [342, 191] on span "22" at bounding box center [347, 189] width 15 height 15
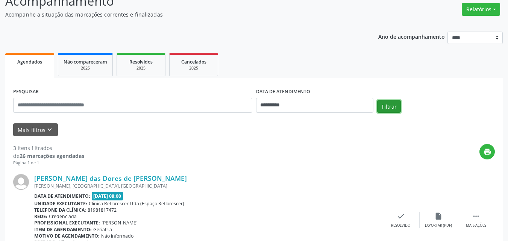
click at [382, 112] on button "Filtrar" at bounding box center [389, 106] width 24 height 13
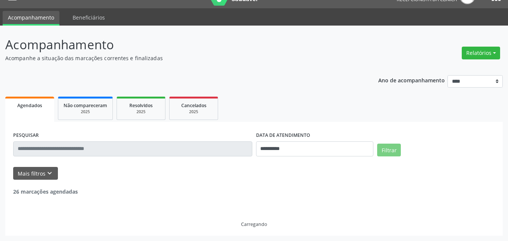
scroll to position [0, 0]
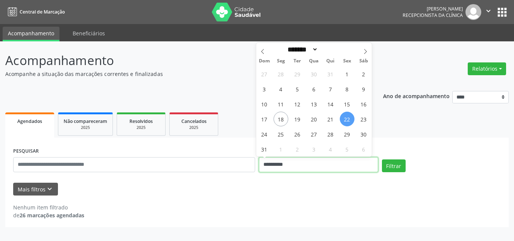
click at [322, 161] on input "**********" at bounding box center [318, 164] width 119 height 15
click at [280, 137] on span "25" at bounding box center [280, 134] width 15 height 15
type input "**********"
click at [280, 137] on span "25" at bounding box center [280, 134] width 15 height 15
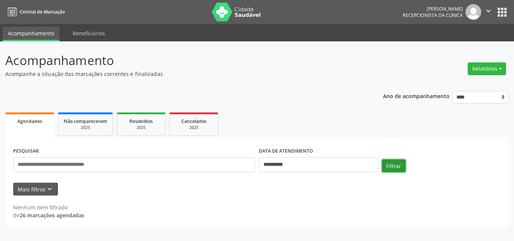
click at [389, 166] on button "Filtrar" at bounding box center [394, 166] width 24 height 13
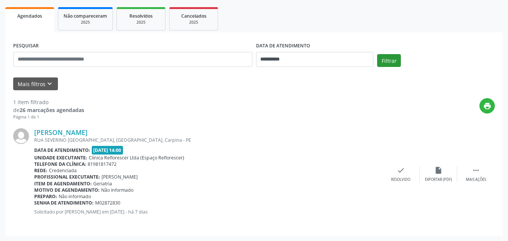
scroll to position [106, 0]
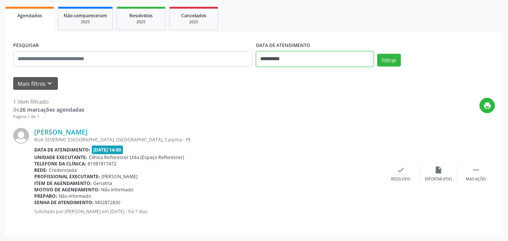
click at [271, 61] on input "**********" at bounding box center [315, 59] width 118 height 15
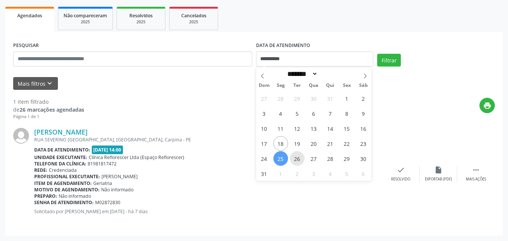
click at [299, 158] on span "26" at bounding box center [297, 158] width 15 height 15
type input "**********"
click at [299, 158] on span "26" at bounding box center [297, 158] width 15 height 15
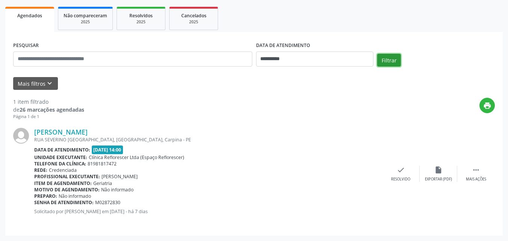
click at [392, 62] on button "Filtrar" at bounding box center [389, 60] width 24 height 13
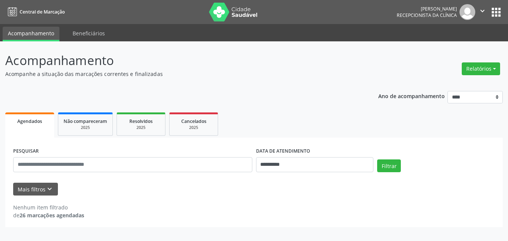
scroll to position [0, 0]
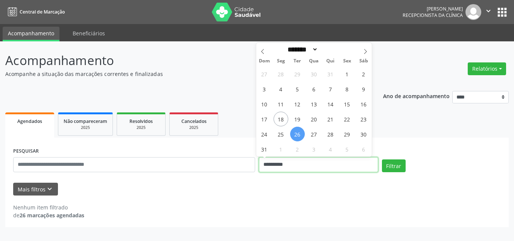
click at [327, 169] on input "**********" at bounding box center [318, 164] width 119 height 15
click at [316, 136] on span "27" at bounding box center [314, 134] width 15 height 15
type input "**********"
select select "*"
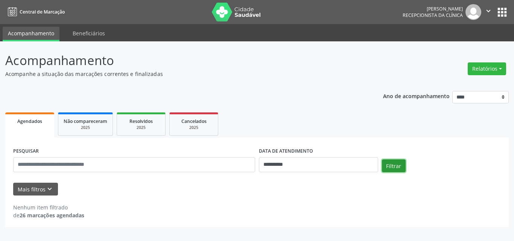
click at [399, 169] on button "Filtrar" at bounding box center [394, 166] width 24 height 13
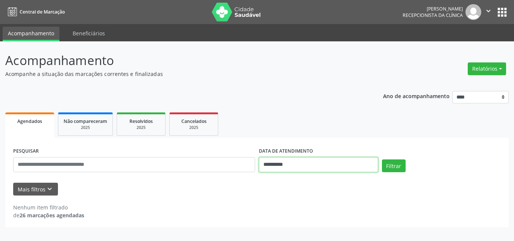
click at [346, 167] on input "**********" at bounding box center [318, 164] width 119 height 15
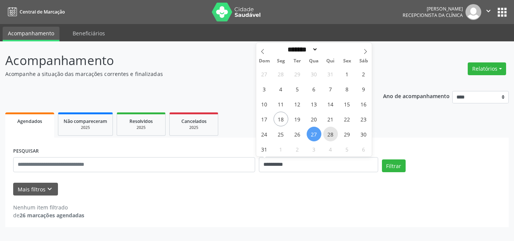
click at [331, 137] on span "28" at bounding box center [330, 134] width 15 height 15
type input "**********"
click at [331, 135] on span "28" at bounding box center [330, 134] width 15 height 15
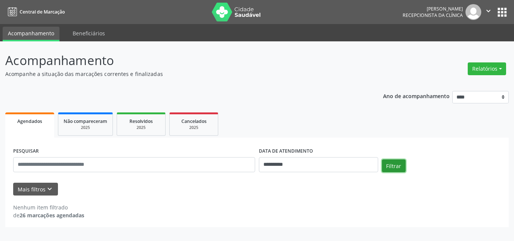
click at [390, 168] on button "Filtrar" at bounding box center [394, 166] width 24 height 13
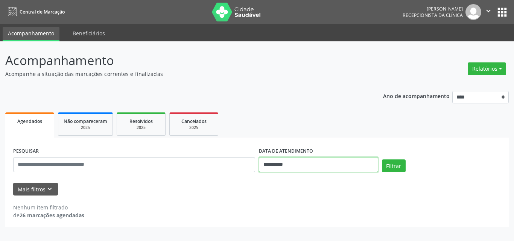
click at [350, 167] on input "**********" at bounding box center [318, 164] width 119 height 15
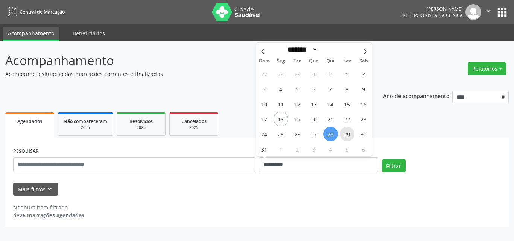
click at [340, 134] on span "29" at bounding box center [347, 134] width 15 height 15
type input "**********"
click at [340, 134] on span "29" at bounding box center [347, 134] width 15 height 15
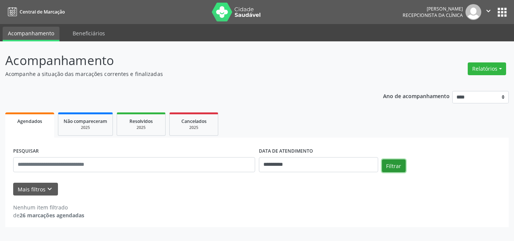
click at [391, 169] on button "Filtrar" at bounding box center [394, 166] width 24 height 13
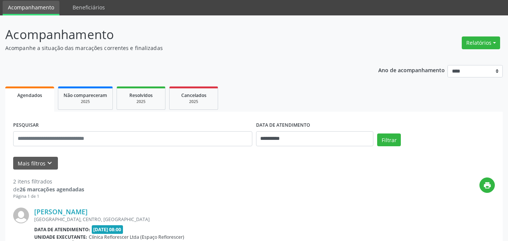
scroll to position [150, 0]
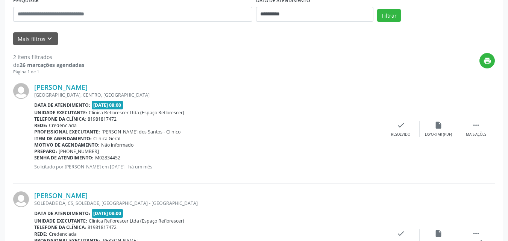
click at [206, 52] on div "2 itens filtrados de 26 marcações agendadas Página 1 de 1 print Ana Maria Gonca…" at bounding box center [254, 168] width 482 height 246
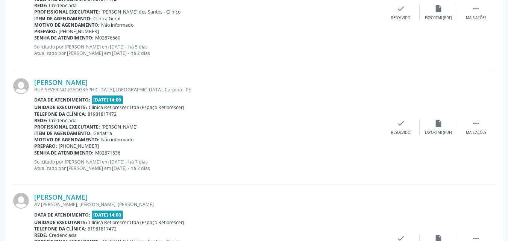
scroll to position [271, 0]
click at [69, 81] on link "[PERSON_NAME]" at bounding box center [60, 82] width 53 height 8
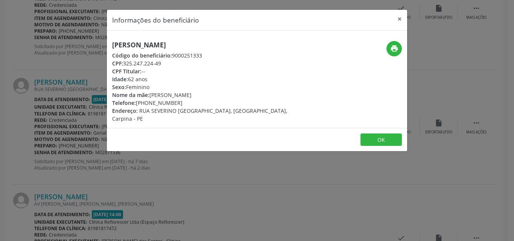
drag, startPoint x: 125, startPoint y: 64, endPoint x: 187, endPoint y: 61, distance: 62.2
click at [190, 61] on div "CPF: 325.247.224-49" at bounding box center [207, 63] width 190 height 8
drag, startPoint x: 177, startPoint y: 61, endPoint x: 149, endPoint y: 65, distance: 28.5
copy div "325.247.224-49"
click at [375, 134] on button "OK" at bounding box center [380, 140] width 41 height 13
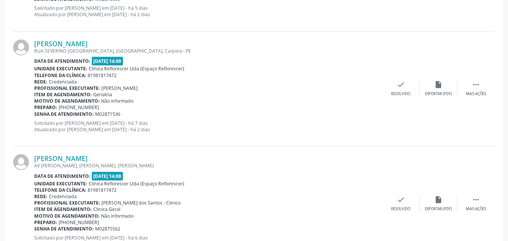
scroll to position [384, 0]
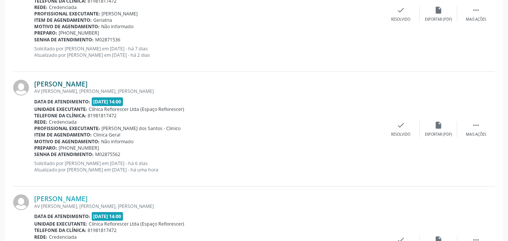
click at [79, 87] on link "[PERSON_NAME]" at bounding box center [60, 84] width 53 height 8
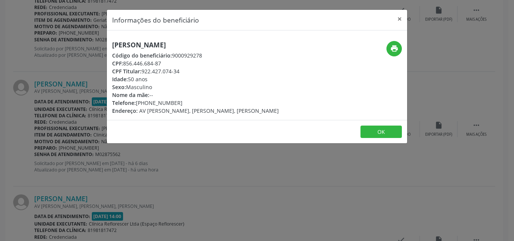
drag, startPoint x: 123, startPoint y: 62, endPoint x: 191, endPoint y: 61, distance: 68.5
click at [191, 61] on div "CPF: 856.446.684-87" at bounding box center [195, 63] width 167 height 8
copy div "856.446.684-87"
click at [395, 47] on icon "print" at bounding box center [394, 48] width 8 height 8
drag, startPoint x: 370, startPoint y: 133, endPoint x: 366, endPoint y: 135, distance: 3.9
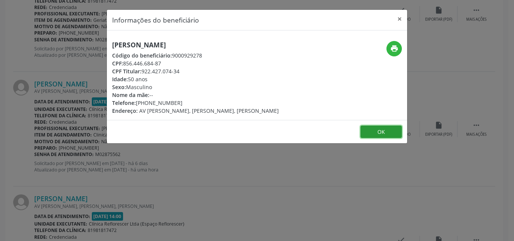
click at [370, 133] on button "OK" at bounding box center [380, 132] width 41 height 13
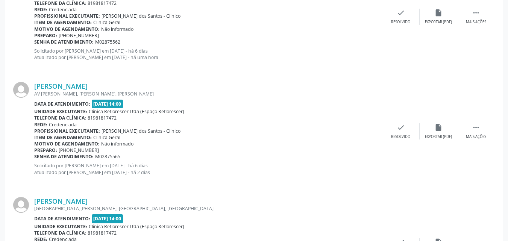
scroll to position [497, 0]
click at [88, 83] on link "[PERSON_NAME]" at bounding box center [60, 86] width 53 height 8
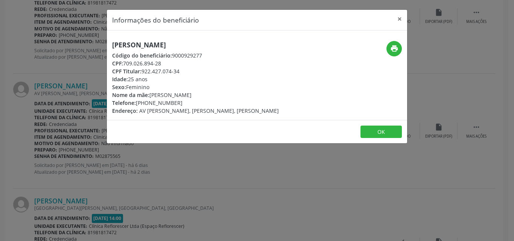
drag, startPoint x: 112, startPoint y: 42, endPoint x: 250, endPoint y: 43, distance: 138.4
click at [250, 43] on div "Isabela Karine dos Santos Silva Código do beneficiário: 9000929277 CPF: 709.026…" at bounding box center [207, 78] width 200 height 74
copy h5 "[PERSON_NAME]"
drag, startPoint x: 123, startPoint y: 63, endPoint x: 169, endPoint y: 63, distance: 46.7
click at [169, 63] on div "CPF: 709.026.894-28" at bounding box center [195, 63] width 167 height 8
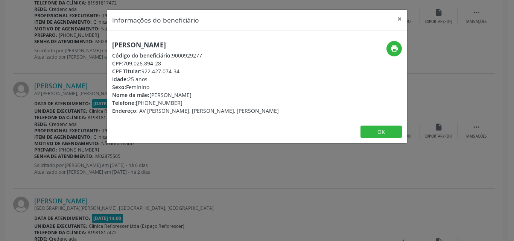
copy div "709.026.894-28"
click at [395, 50] on icon "print" at bounding box center [394, 48] width 8 height 8
click at [376, 136] on button "OK" at bounding box center [380, 132] width 41 height 13
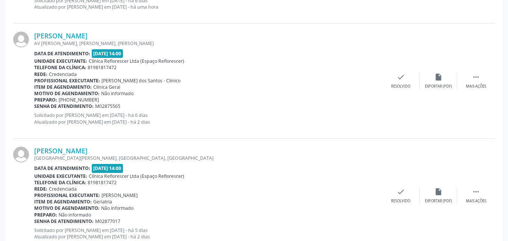
scroll to position [572, 0]
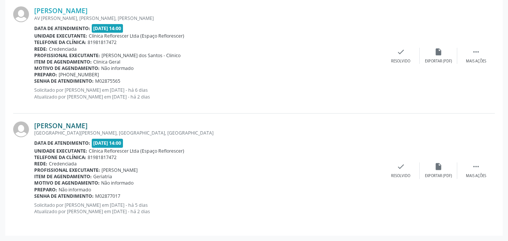
click at [88, 129] on link "[PERSON_NAME]" at bounding box center [60, 126] width 53 height 8
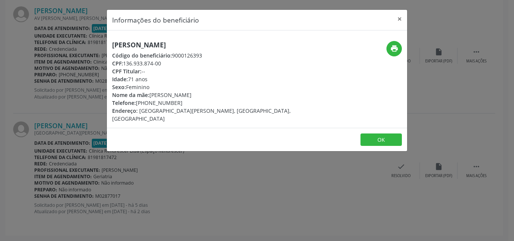
drag, startPoint x: 125, startPoint y: 64, endPoint x: 166, endPoint y: 60, distance: 41.9
click at [166, 60] on div "CPF: 136.933.874-00" at bounding box center [207, 63] width 190 height 8
copy div "136.933.874-00"
click at [389, 134] on button "OK" at bounding box center [380, 140] width 41 height 13
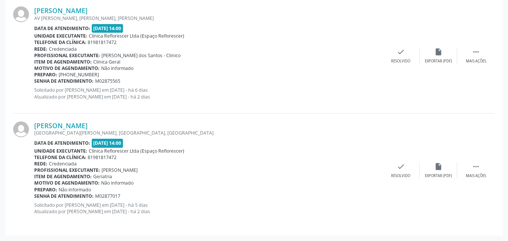
click at [267, 163] on div "Rede: Credenciada" at bounding box center [208, 164] width 348 height 6
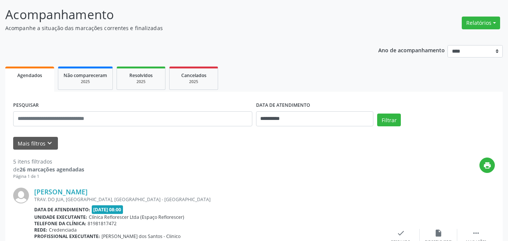
scroll to position [45, 0]
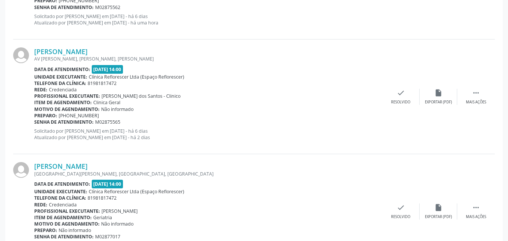
scroll to position [344, 0]
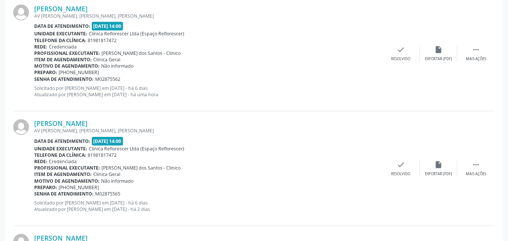
click at [250, 61] on div "Item de agendamento: Clinica Geral" at bounding box center [208, 59] width 348 height 6
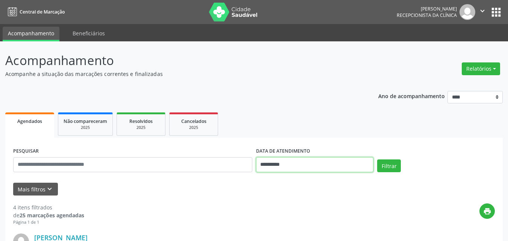
click at [281, 169] on input "**********" at bounding box center [315, 164] width 118 height 15
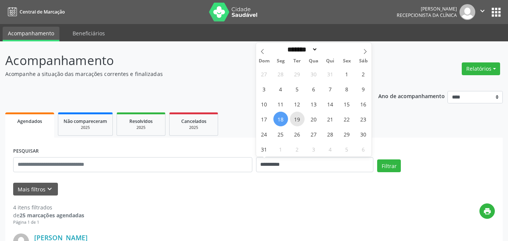
click at [299, 124] on span "19" at bounding box center [297, 119] width 15 height 15
type input "**********"
click at [299, 124] on span "19" at bounding box center [297, 119] width 15 height 15
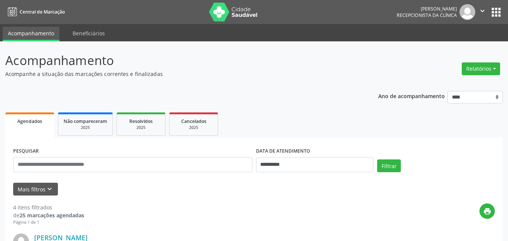
click at [299, 124] on ul "Agendados Não compareceram 2025 Resolvidos 2025 Cancelados 2025" at bounding box center [254, 124] width 498 height 27
click at [404, 172] on div "Filtrar" at bounding box center [436, 169] width 122 height 18
click at [389, 168] on button "Filtrar" at bounding box center [389, 166] width 24 height 13
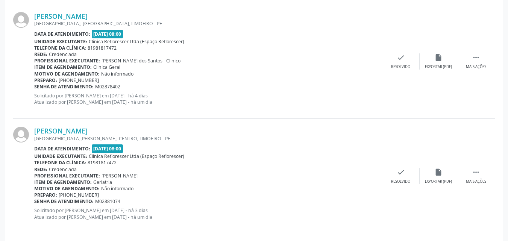
scroll to position [457, 0]
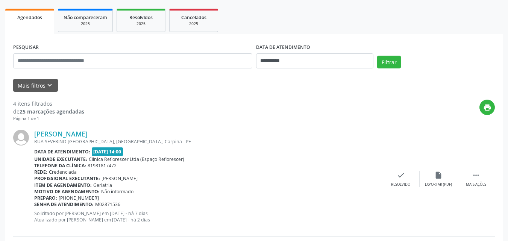
scroll to position [75, 0]
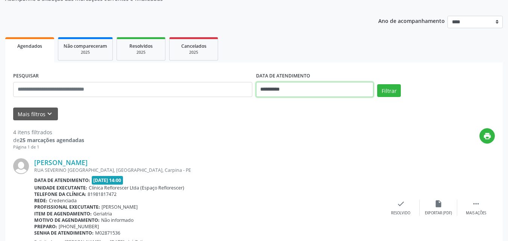
click at [281, 92] on input "**********" at bounding box center [315, 89] width 118 height 15
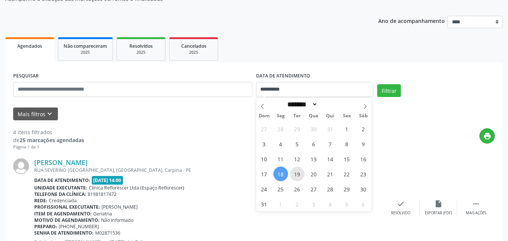
click at [299, 175] on span "19" at bounding box center [297, 174] width 15 height 15
type input "**********"
click at [299, 175] on span "19" at bounding box center [297, 174] width 15 height 15
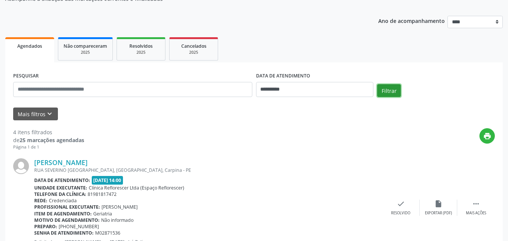
click at [384, 92] on button "Filtrar" at bounding box center [389, 90] width 24 height 13
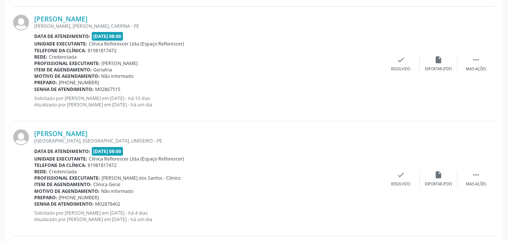
scroll to position [339, 0]
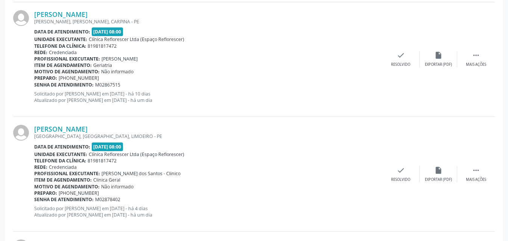
click at [321, 38] on div "Unidade executante: Clínica Reflorescer Ltda (Espaço Reflorescer)" at bounding box center [208, 39] width 348 height 6
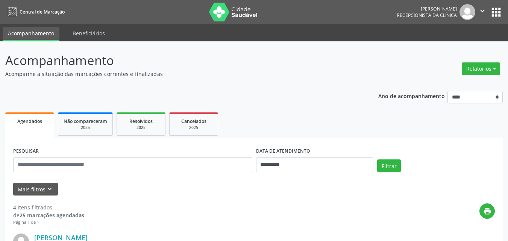
click at [286, 172] on div "**********" at bounding box center [315, 162] width 122 height 32
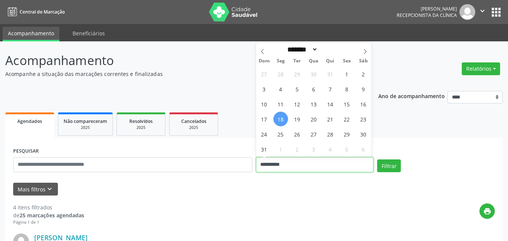
click at [284, 160] on input "**********" at bounding box center [315, 164] width 118 height 15
click at [302, 120] on span "19" at bounding box center [297, 119] width 15 height 15
type input "**********"
click at [302, 120] on span "19" at bounding box center [297, 119] width 15 height 15
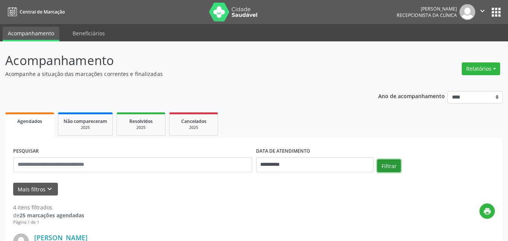
click at [389, 170] on button "Filtrar" at bounding box center [389, 166] width 24 height 13
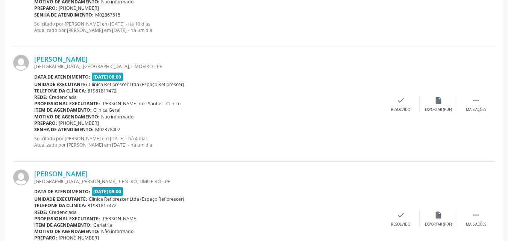
scroll to position [414, 0]
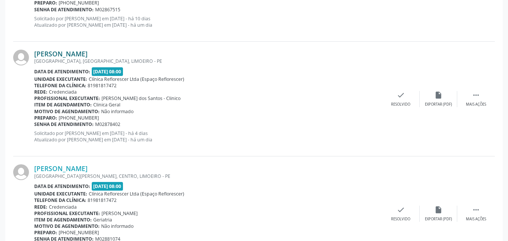
click at [79, 57] on link "[PERSON_NAME]" at bounding box center [60, 54] width 53 height 8
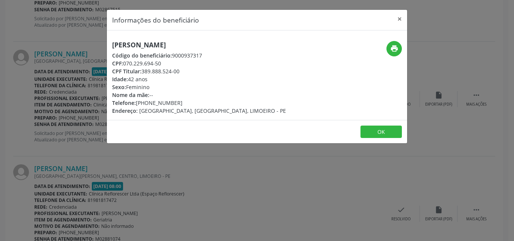
drag, startPoint x: 112, startPoint y: 46, endPoint x: 213, endPoint y: 43, distance: 100.9
click at [213, 43] on div "[PERSON_NAME] Código do beneficiário: 9000937317 CPF: 070.229.694-50 CPF Titula…" at bounding box center [207, 78] width 200 height 74
copy h5 "[PERSON_NAME]"
click at [175, 71] on div "CPF Titular: 389.888.524-00" at bounding box center [199, 71] width 174 height 8
drag, startPoint x: 124, startPoint y: 63, endPoint x: 155, endPoint y: 65, distance: 30.9
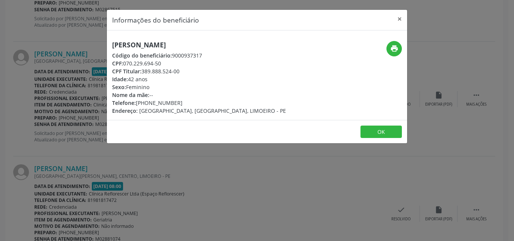
click at [166, 64] on div "CPF: 070.229.694-50" at bounding box center [199, 63] width 174 height 8
copy div "070.229.694-50"
click at [369, 135] on button "OK" at bounding box center [380, 132] width 41 height 13
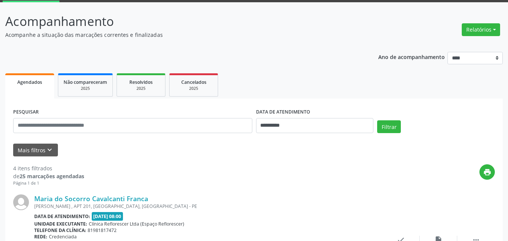
scroll to position [38, 0]
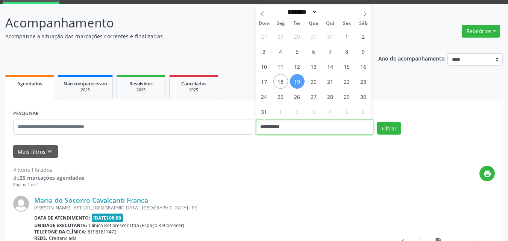
click at [300, 129] on input "**********" at bounding box center [315, 127] width 118 height 15
drag, startPoint x: 317, startPoint y: 120, endPoint x: 311, endPoint y: 124, distance: 7.2
click at [317, 121] on input "**********" at bounding box center [315, 127] width 118 height 15
click at [308, 125] on input "**********" at bounding box center [315, 127] width 118 height 15
click at [286, 99] on span "25" at bounding box center [280, 96] width 15 height 15
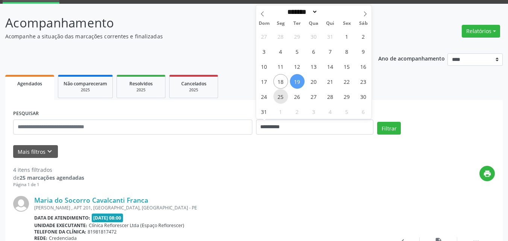
type input "**********"
click at [286, 99] on span "25" at bounding box center [280, 96] width 15 height 15
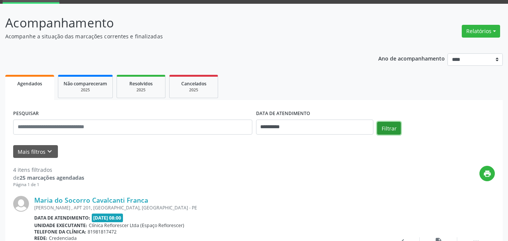
click at [398, 129] on button "Filtrar" at bounding box center [389, 128] width 24 height 13
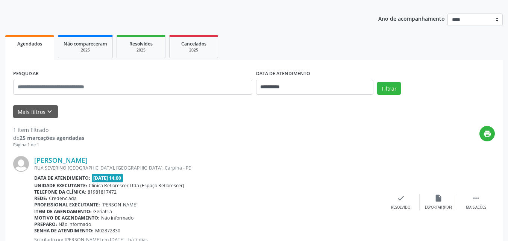
scroll to position [106, 0]
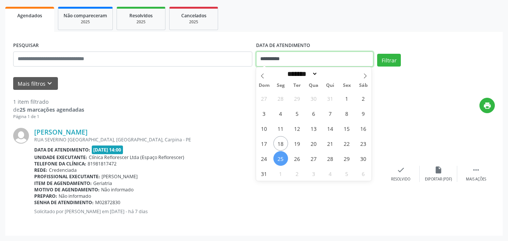
click at [305, 62] on input "**********" at bounding box center [315, 59] width 118 height 15
click at [285, 162] on span "25" at bounding box center [280, 158] width 15 height 15
type input "**********"
click at [278, 160] on span "25" at bounding box center [280, 158] width 15 height 15
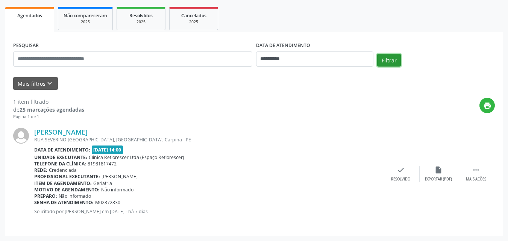
click at [394, 64] on button "Filtrar" at bounding box center [389, 60] width 24 height 13
click at [336, 129] on div "[PERSON_NAME]" at bounding box center [208, 132] width 348 height 8
